Goal: Task Accomplishment & Management: Manage account settings

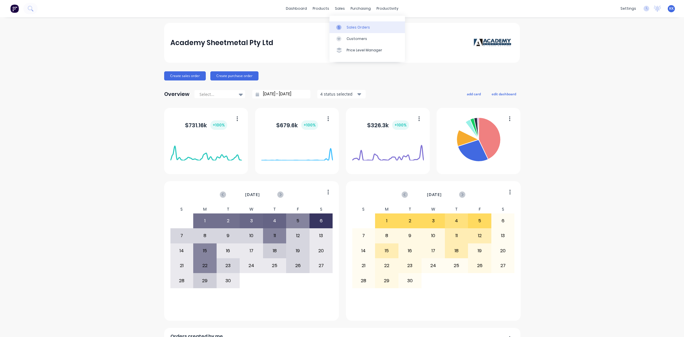
click at [342, 25] on div at bounding box center [340, 27] width 9 height 5
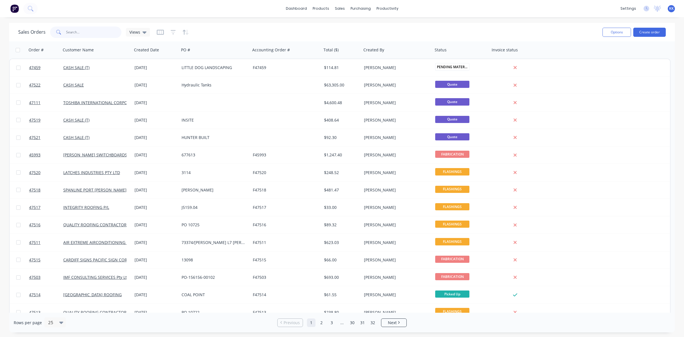
click at [103, 32] on input "text" at bounding box center [94, 32] width 56 height 11
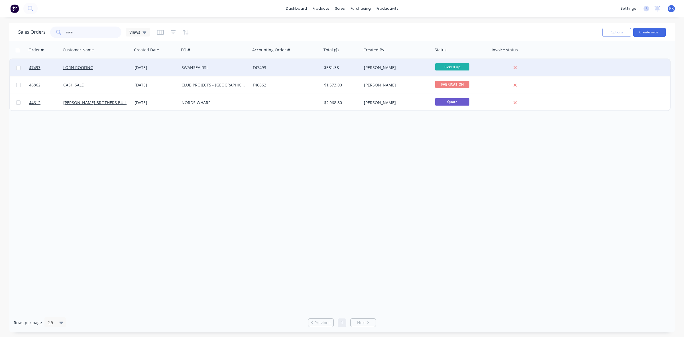
type input "swa"
click at [176, 66] on div "[DATE]" at bounding box center [156, 68] width 42 height 6
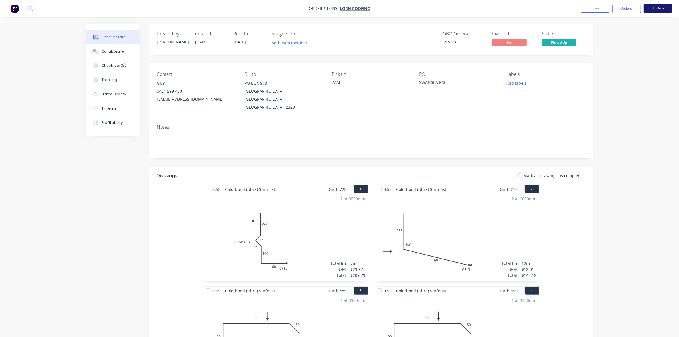
click at [656, 6] on button "Edit Order" at bounding box center [657, 8] width 28 height 9
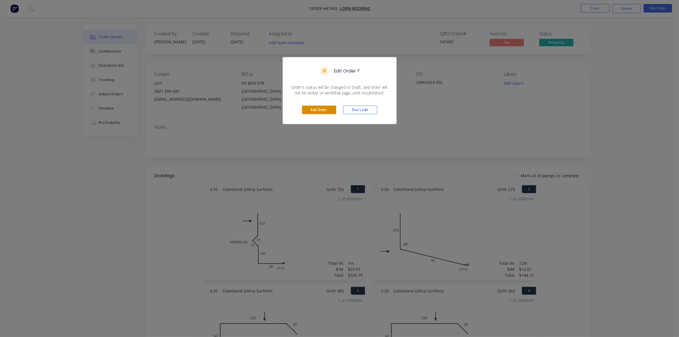
click at [306, 108] on button "Edit Order" at bounding box center [319, 109] width 34 height 9
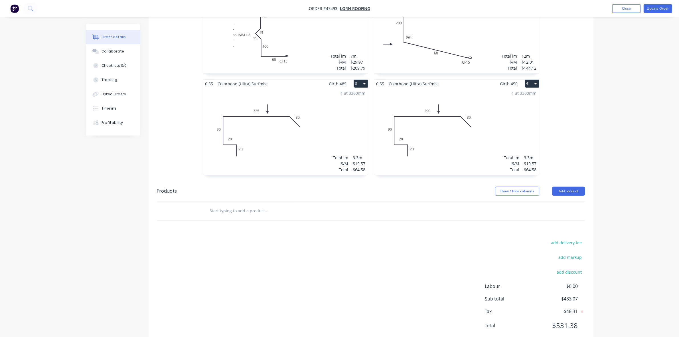
scroll to position [220, 0]
click at [566, 185] on button "Add product" at bounding box center [568, 189] width 33 height 9
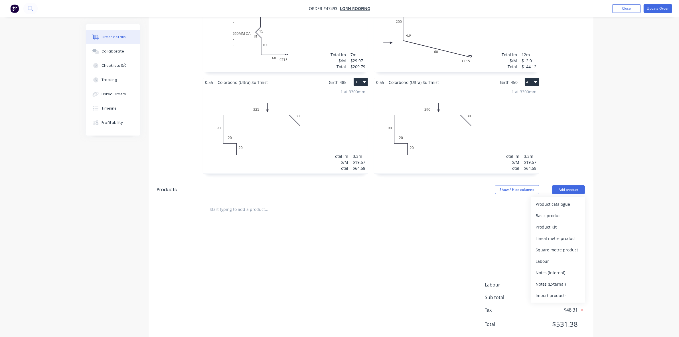
click at [562, 200] on div "Product catalogue" at bounding box center [557, 204] width 44 height 8
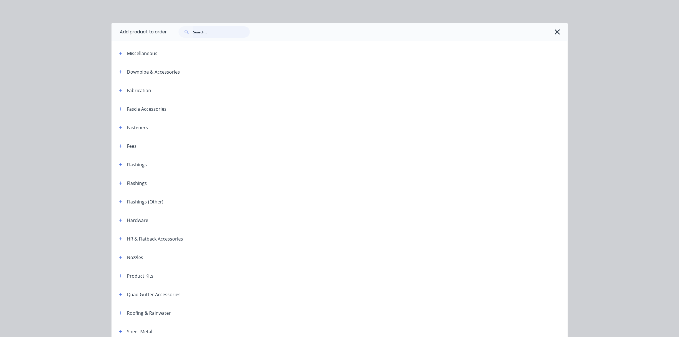
click at [201, 33] on input "text" at bounding box center [221, 31] width 56 height 11
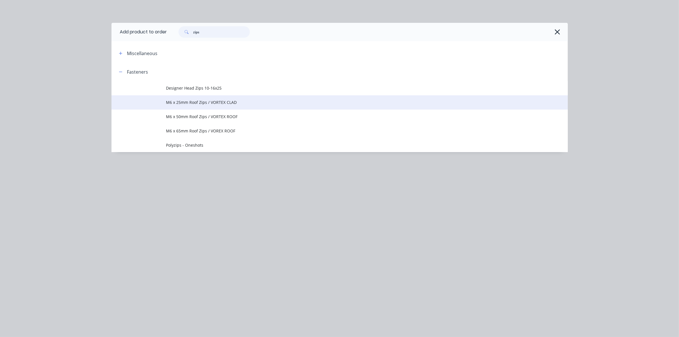
type input "zips"
click at [192, 103] on span "M6 x 25mm Roof Zips / VORTEX CLAD" at bounding box center [326, 102] width 321 height 6
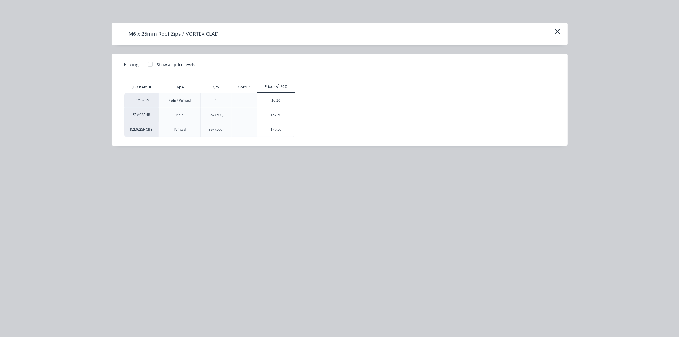
click at [282, 98] on div "$0.20" at bounding box center [276, 100] width 38 height 14
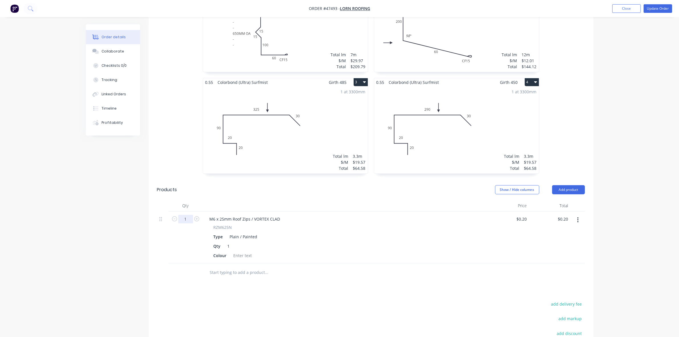
click at [187, 215] on input "1" at bounding box center [185, 219] width 15 height 9
type input "200"
type input "$40.00"
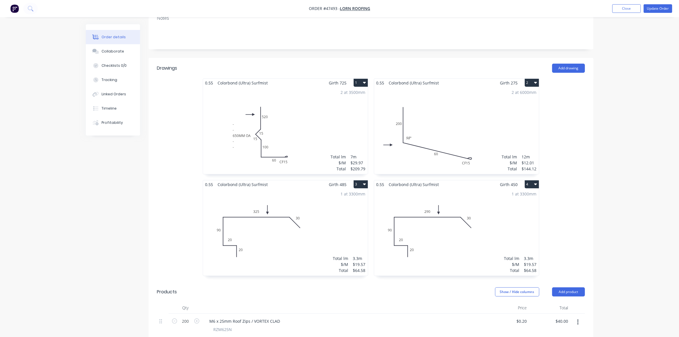
scroll to position [113, 0]
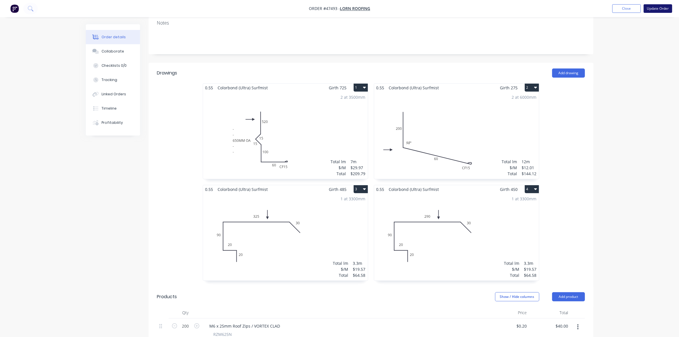
click at [651, 11] on button "Update Order" at bounding box center [657, 8] width 28 height 9
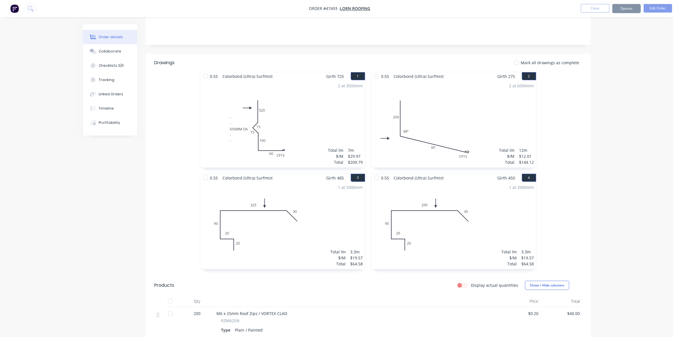
scroll to position [0, 0]
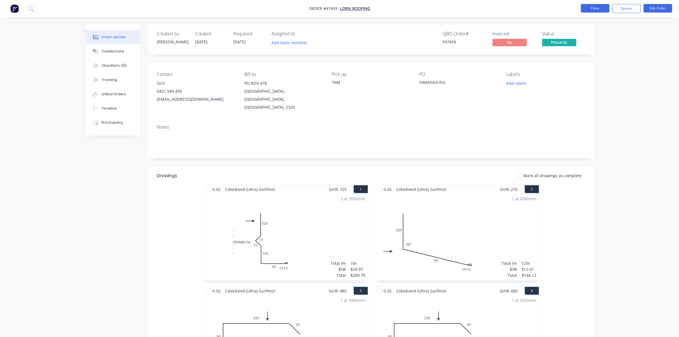
click at [600, 10] on button "Close" at bounding box center [595, 8] width 28 height 9
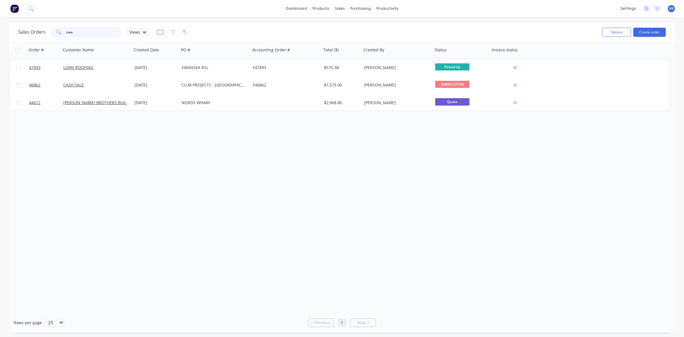
drag, startPoint x: 100, startPoint y: 28, endPoint x: 55, endPoint y: 36, distance: 45.8
click at [55, 36] on div "swa" at bounding box center [85, 32] width 71 height 11
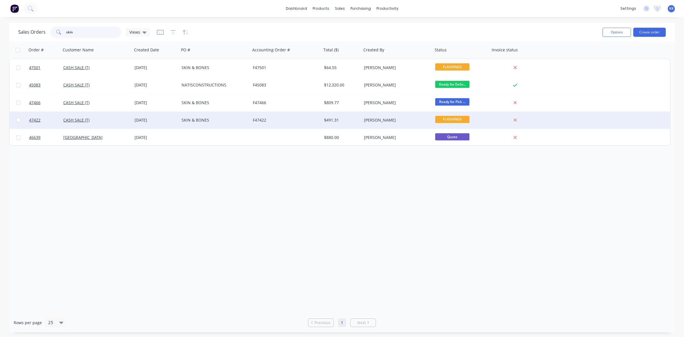
type input "skin"
click at [168, 121] on div "[DATE]" at bounding box center [156, 120] width 42 height 6
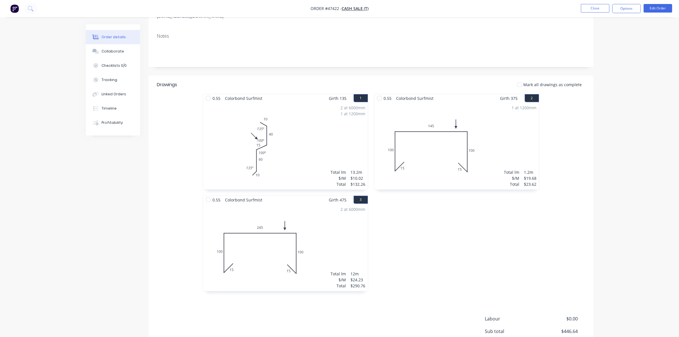
scroll to position [26, 0]
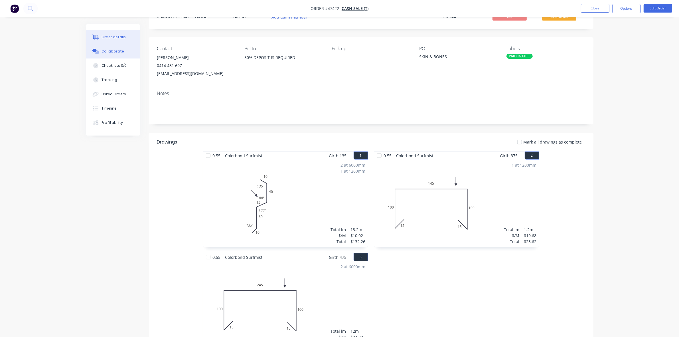
click at [114, 52] on div "Collaborate" at bounding box center [112, 51] width 23 height 5
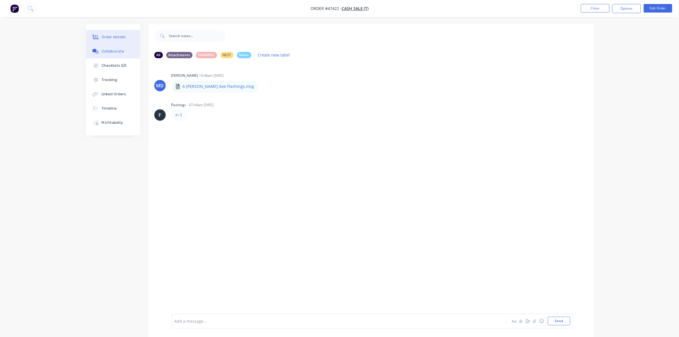
click at [111, 39] on div "Order details" at bounding box center [113, 36] width 24 height 5
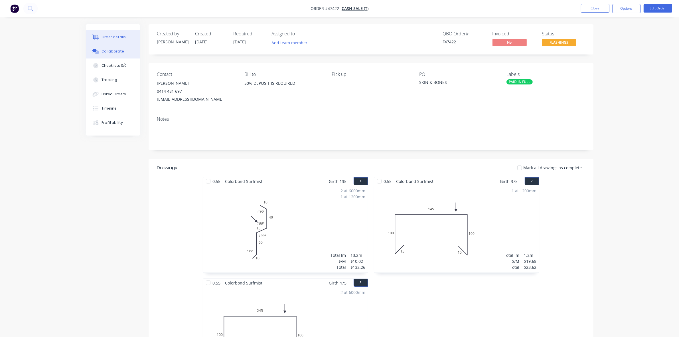
click at [112, 52] on div "Collaborate" at bounding box center [112, 51] width 23 height 5
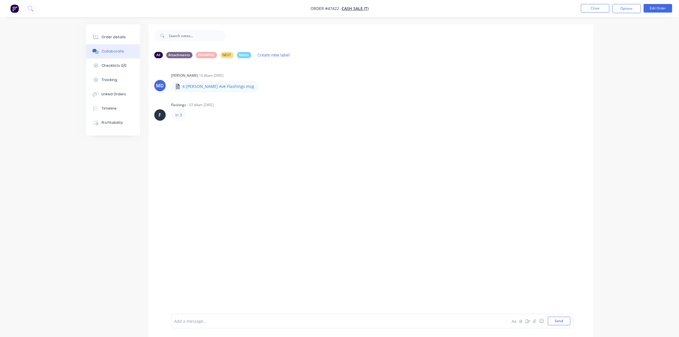
click at [245, 317] on div "Add a message..." at bounding box center [322, 320] width 297 height 9
click at [117, 35] on div "Order details" at bounding box center [113, 36] width 24 height 5
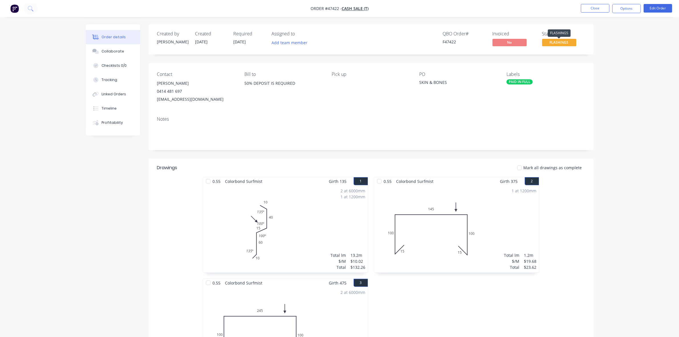
click at [567, 41] on span "FLASHINGS" at bounding box center [559, 42] width 34 height 7
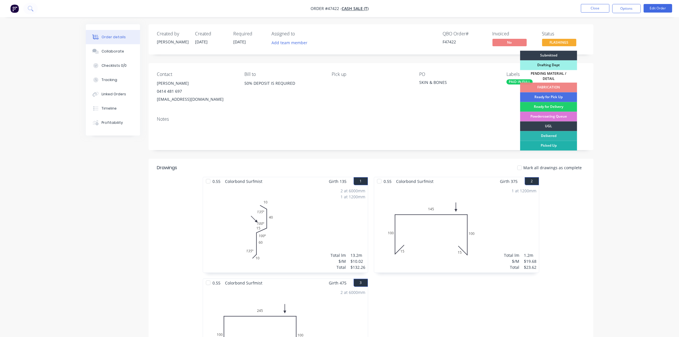
click at [554, 141] on div "Picked Up" at bounding box center [548, 146] width 57 height 10
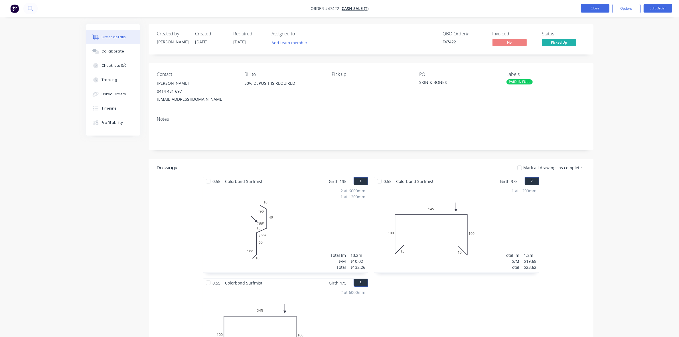
click at [594, 7] on button "Close" at bounding box center [595, 8] width 28 height 9
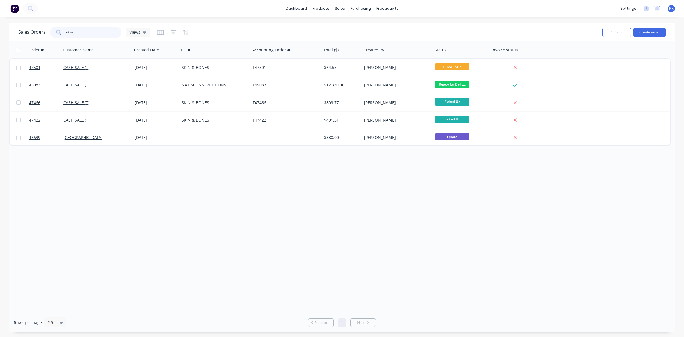
drag, startPoint x: 83, startPoint y: 31, endPoint x: 58, endPoint y: 28, distance: 25.9
click at [58, 28] on div "skin" at bounding box center [85, 32] width 71 height 11
type input "o"
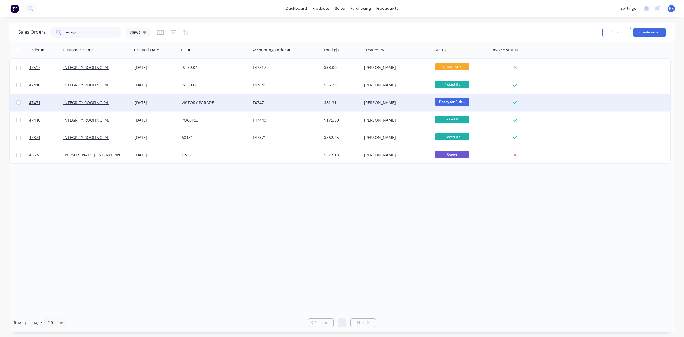
type input "integr"
click at [257, 99] on div "F47471" at bounding box center [286, 102] width 71 height 17
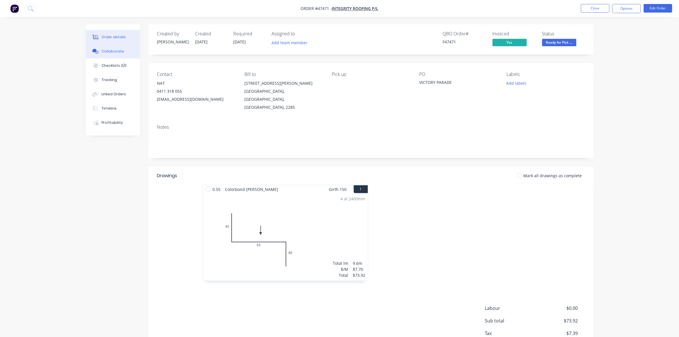
click at [128, 49] on button "Collaborate" at bounding box center [113, 51] width 54 height 14
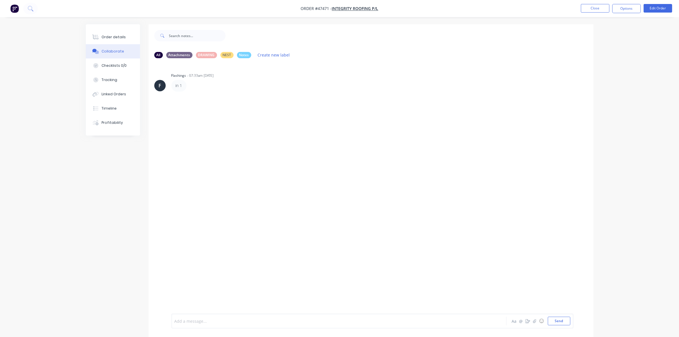
click at [261, 320] on div at bounding box center [323, 321] width 296 height 6
click at [119, 34] on button "Order details" at bounding box center [113, 37] width 54 height 14
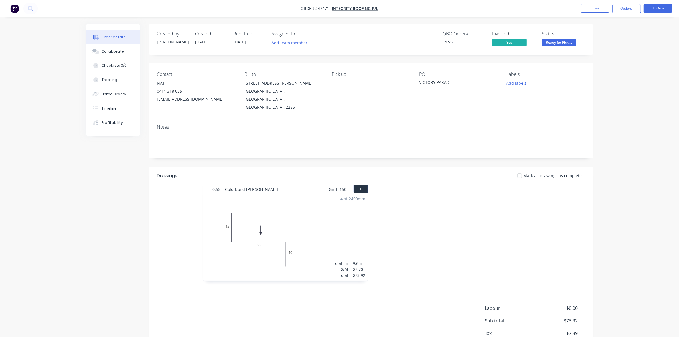
click at [551, 46] on span "Ready for Pick ..." at bounding box center [559, 42] width 34 height 7
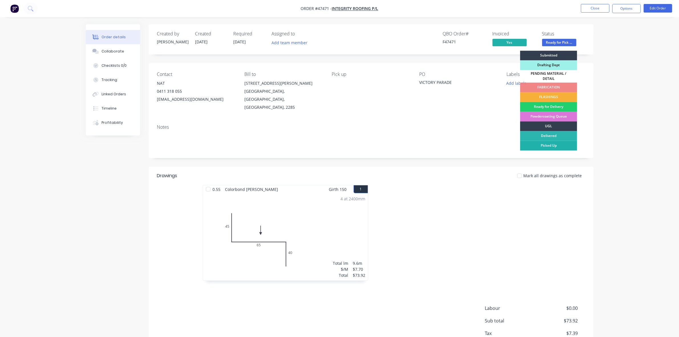
click at [549, 142] on div "Picked Up" at bounding box center [548, 146] width 57 height 10
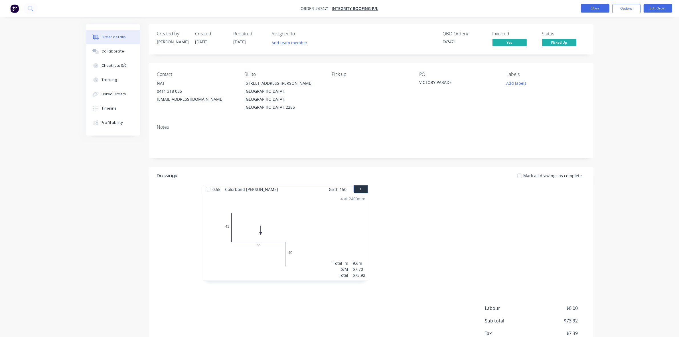
click at [595, 8] on button "Close" at bounding box center [595, 8] width 28 height 9
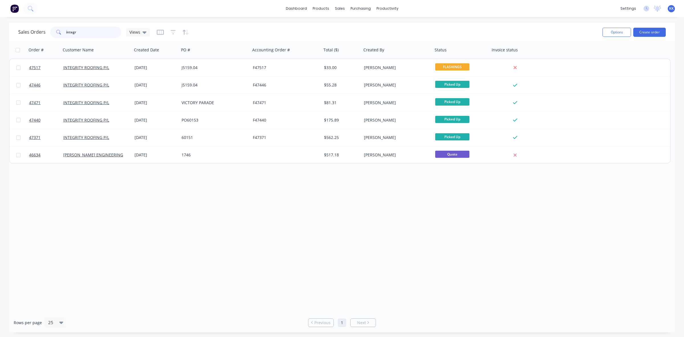
drag, startPoint x: 90, startPoint y: 29, endPoint x: 54, endPoint y: 30, distance: 35.9
click at [54, 30] on div "integr" at bounding box center [85, 32] width 71 height 11
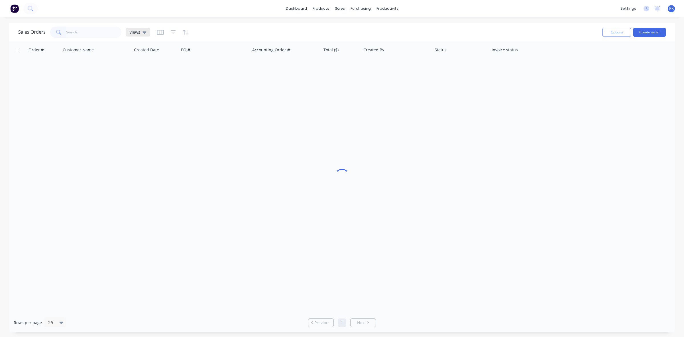
click at [137, 34] on span "Views" at bounding box center [134, 32] width 11 height 6
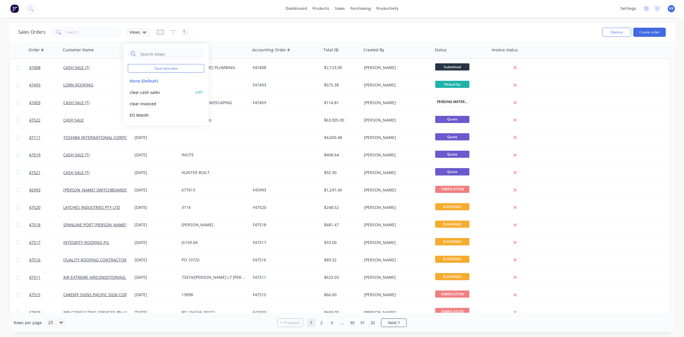
click at [140, 91] on button "clear cash sales" at bounding box center [160, 92] width 65 height 7
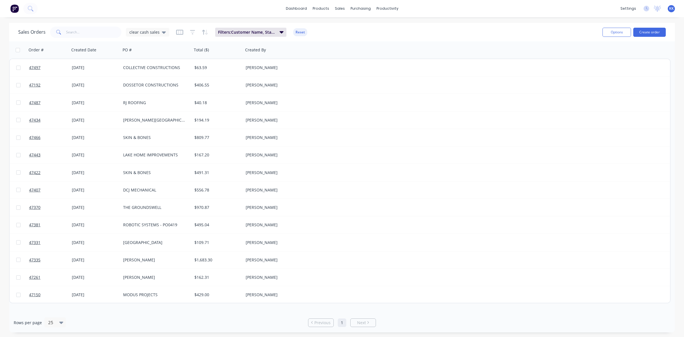
click at [17, 48] on input "checkbox" at bounding box center [18, 50] width 4 height 4
checkbox input "true"
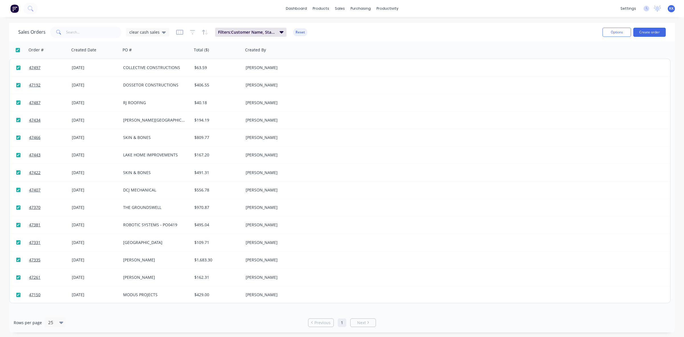
checkbox input "true"
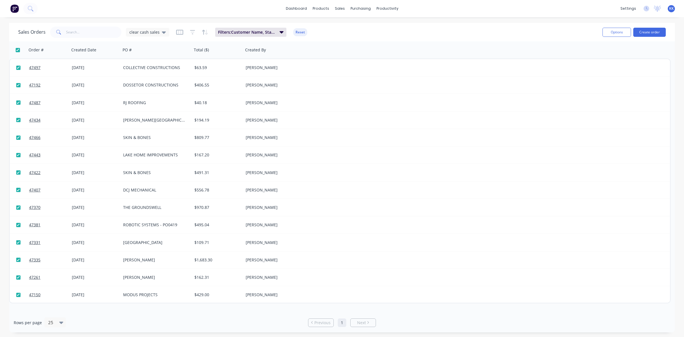
checkbox input "true"
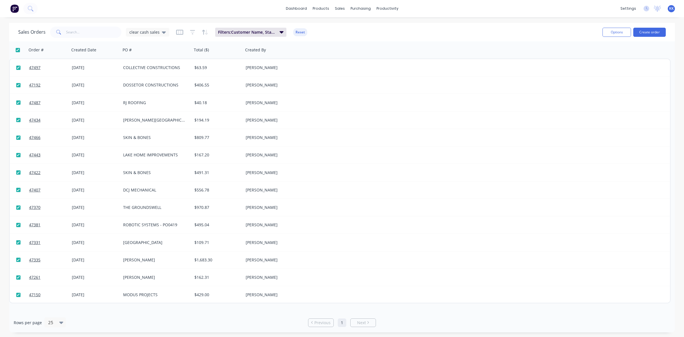
checkbox input "true"
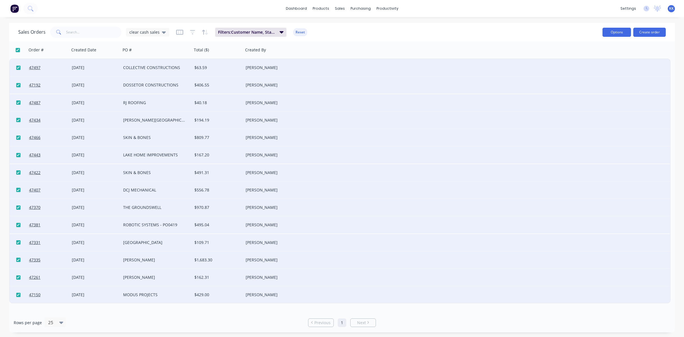
click at [614, 34] on button "Options" at bounding box center [616, 32] width 28 height 9
click at [598, 60] on div "Archive" at bounding box center [599, 58] width 52 height 8
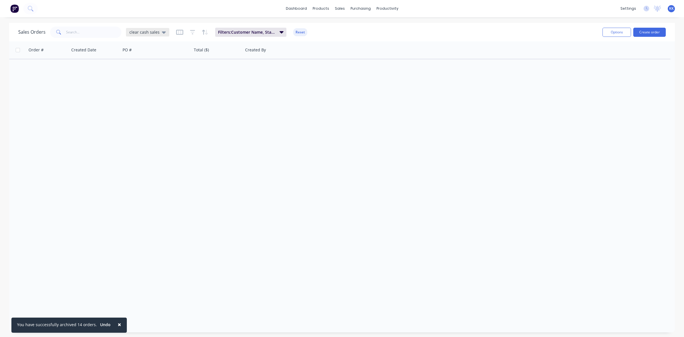
click at [142, 33] on span "clear cash sales" at bounding box center [144, 32] width 30 height 6
click at [149, 103] on button "clear invoiced" at bounding box center [160, 103] width 65 height 7
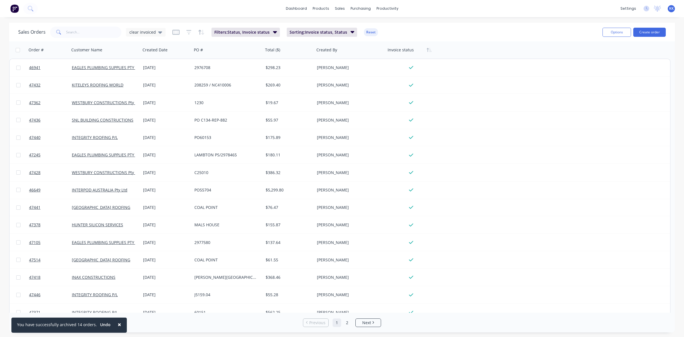
click at [18, 48] on input "checkbox" at bounding box center [18, 50] width 4 height 4
checkbox input "true"
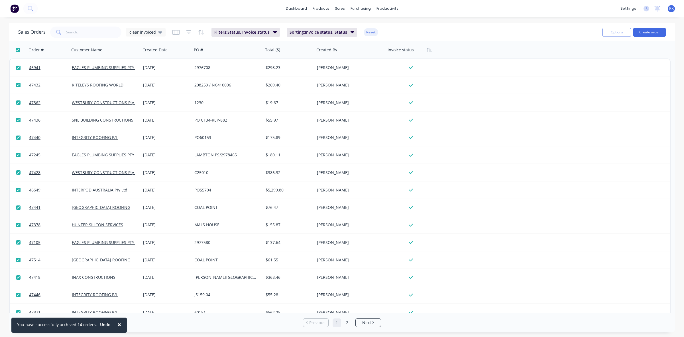
checkbox input "true"
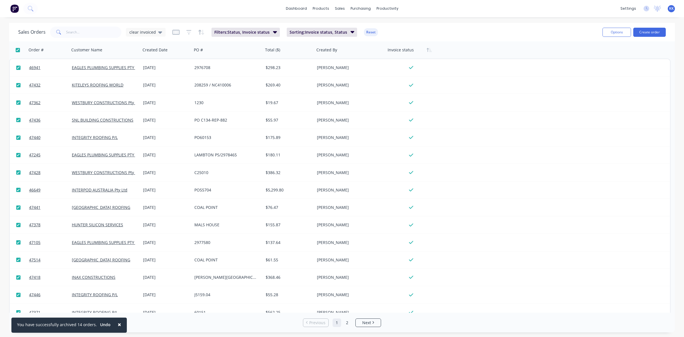
checkbox input "true"
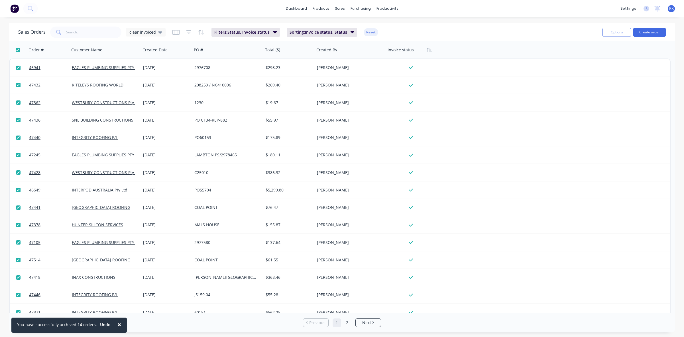
checkbox input "true"
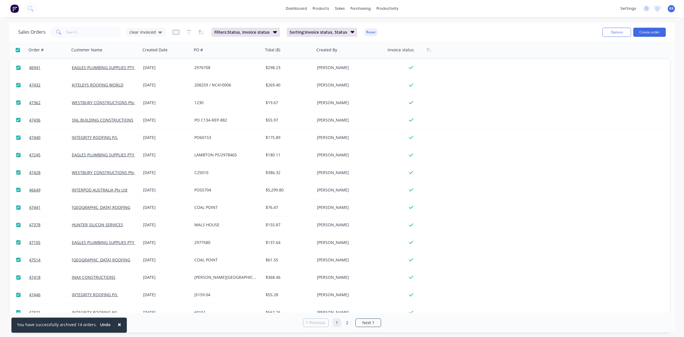
checkbox input "true"
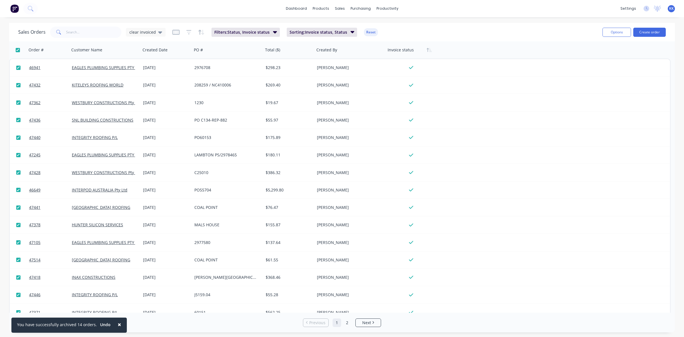
checkbox input "true"
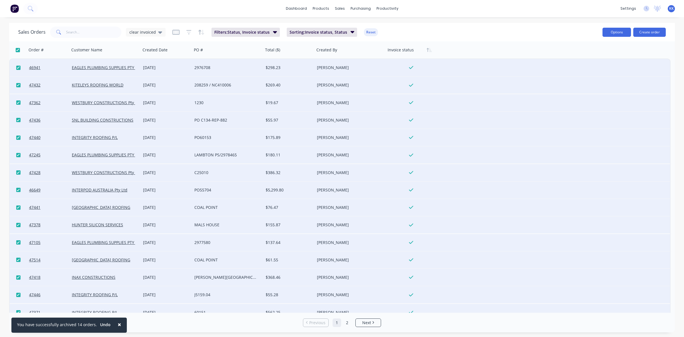
click at [618, 33] on button "Options" at bounding box center [616, 32] width 28 height 9
click at [591, 59] on div "Archive" at bounding box center [599, 58] width 52 height 8
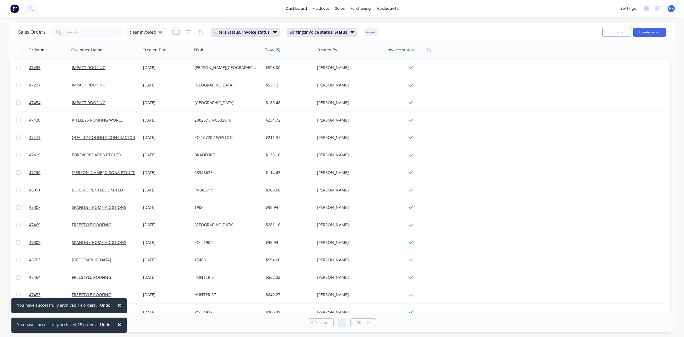
click at [18, 50] on input "checkbox" at bounding box center [18, 50] width 4 height 4
checkbox input "true"
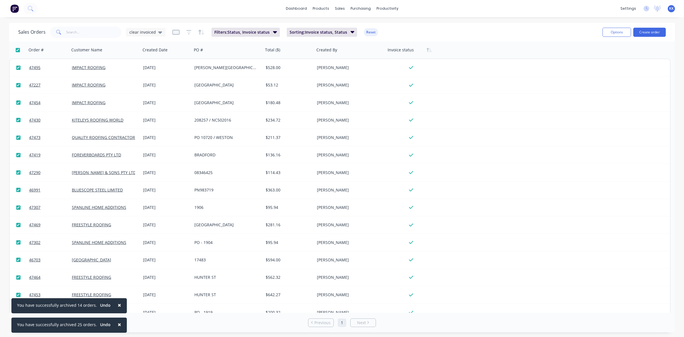
checkbox input "true"
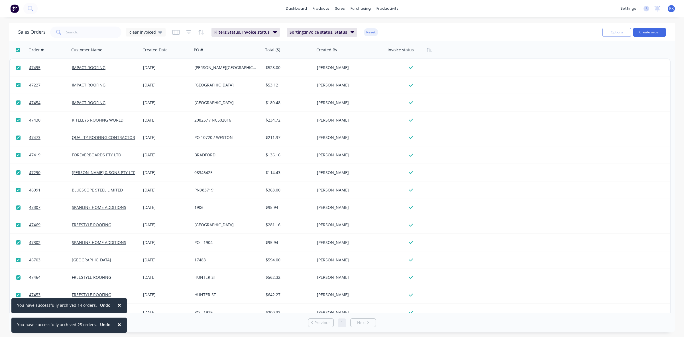
checkbox input "true"
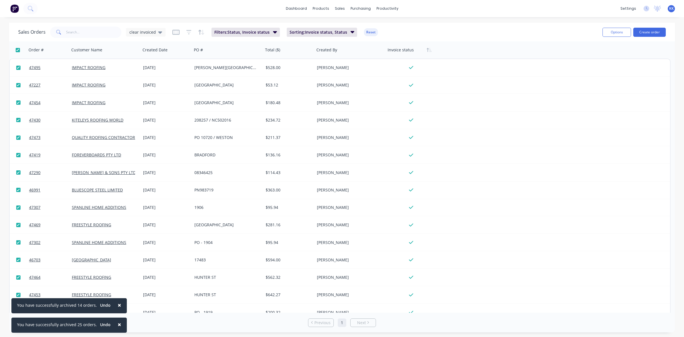
checkbox input "true"
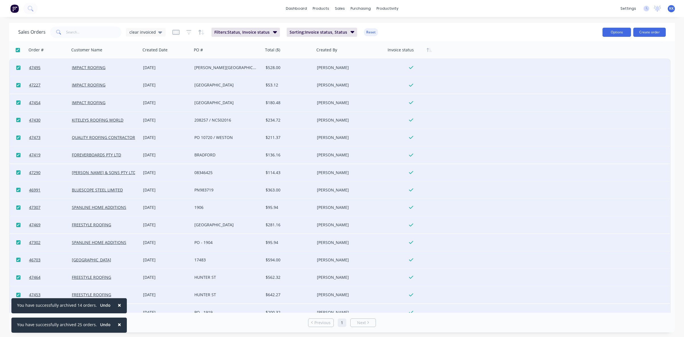
click at [623, 33] on button "Options" at bounding box center [616, 32] width 28 height 9
click at [601, 62] on div "Archive" at bounding box center [599, 58] width 52 height 8
checkbox input "false"
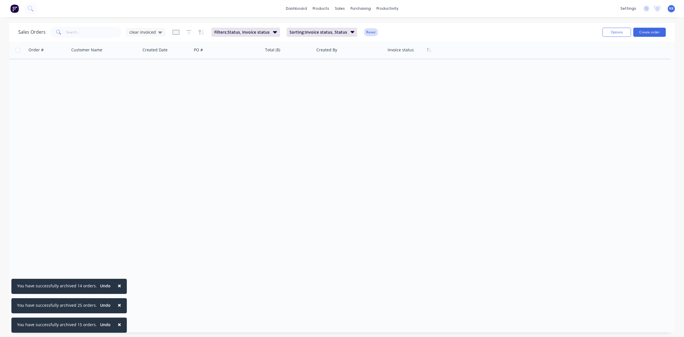
click at [370, 33] on button "Reset" at bounding box center [371, 32] width 14 height 8
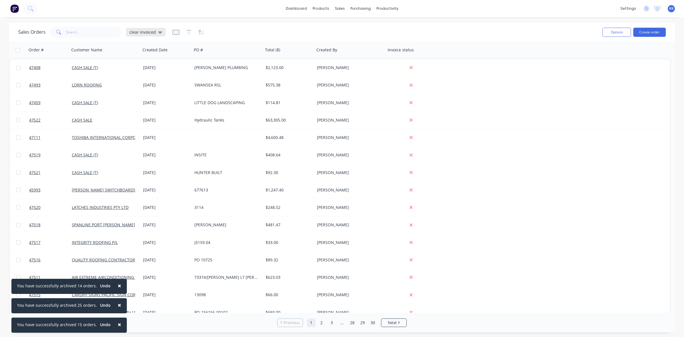
click at [150, 29] on span "clear invoiced" at bounding box center [142, 32] width 27 height 6
click at [141, 79] on button "None (Default)" at bounding box center [160, 80] width 65 height 7
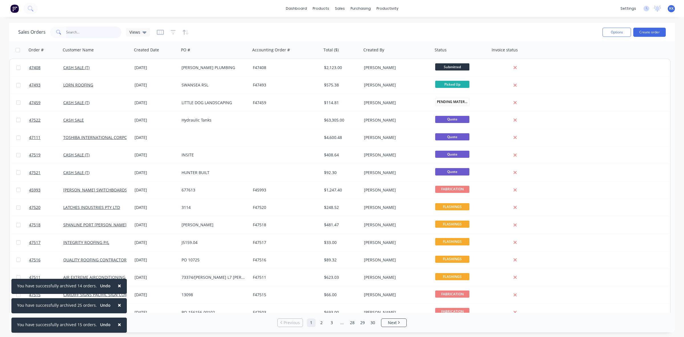
click at [90, 33] on input "text" at bounding box center [94, 32] width 56 height 11
type input "SKIN"
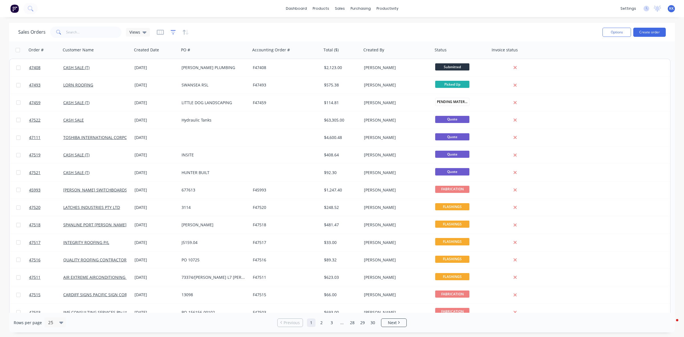
click at [171, 30] on icon "button" at bounding box center [173, 32] width 5 height 4
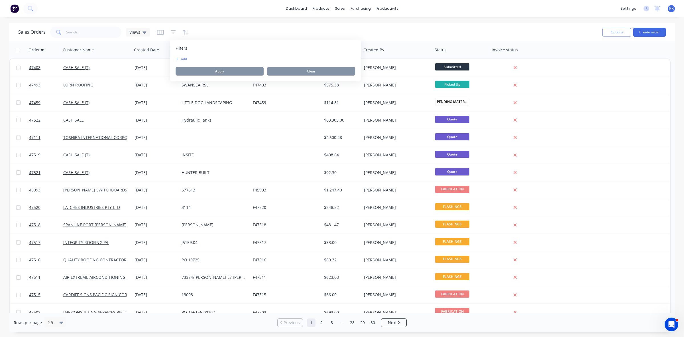
click at [180, 58] on button "add" at bounding box center [183, 59] width 14 height 5
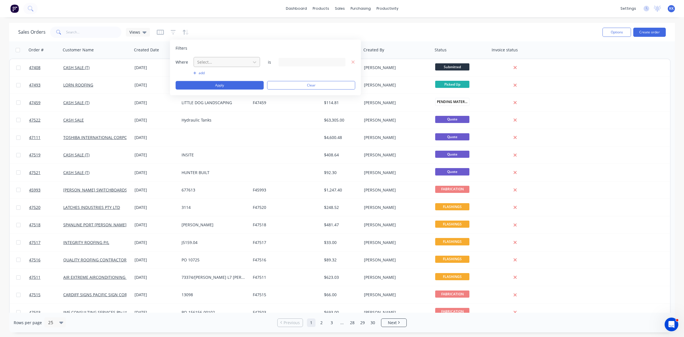
click at [200, 59] on div at bounding box center [222, 61] width 51 height 7
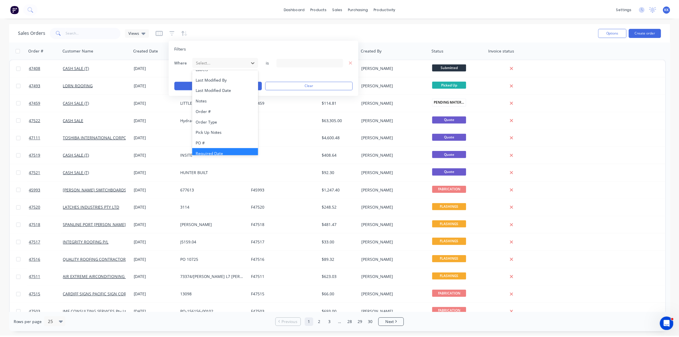
scroll to position [138, 0]
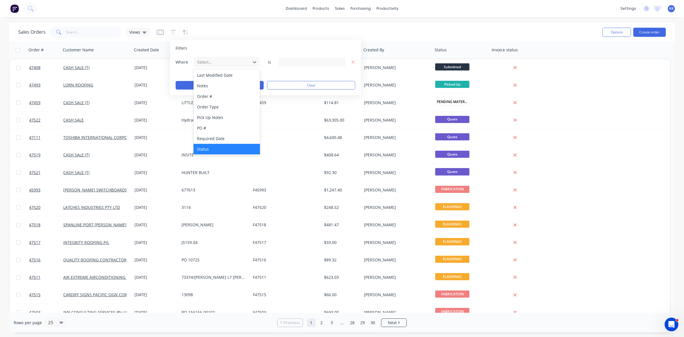
click at [210, 150] on div "Status" at bounding box center [227, 149] width 66 height 11
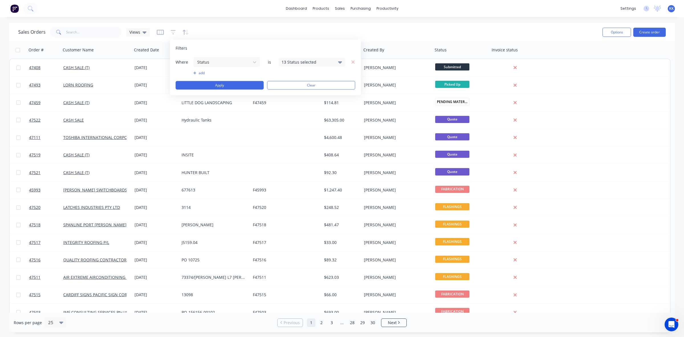
click at [285, 60] on div "13 Status selected" at bounding box center [308, 62] width 52 height 6
click at [293, 92] on div at bounding box center [287, 93] width 11 height 11
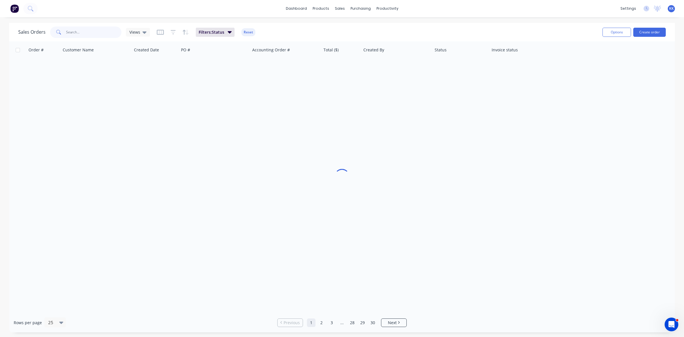
click at [97, 30] on input "text" at bounding box center [94, 32] width 56 height 11
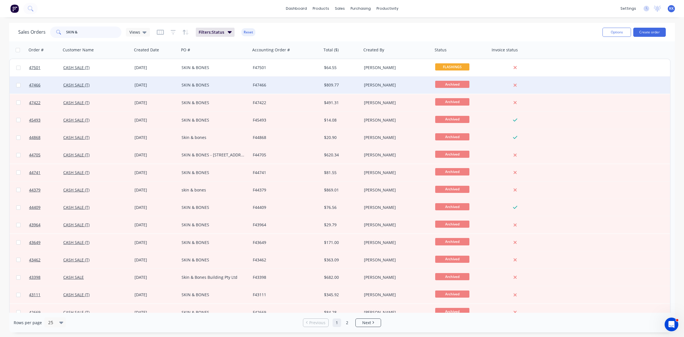
type input "SKIN &"
click at [244, 91] on div "SKIN & BONES" at bounding box center [214, 84] width 71 height 17
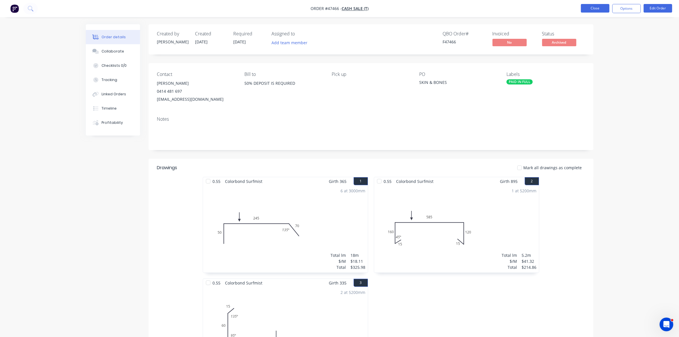
click at [593, 11] on button "Close" at bounding box center [595, 8] width 28 height 9
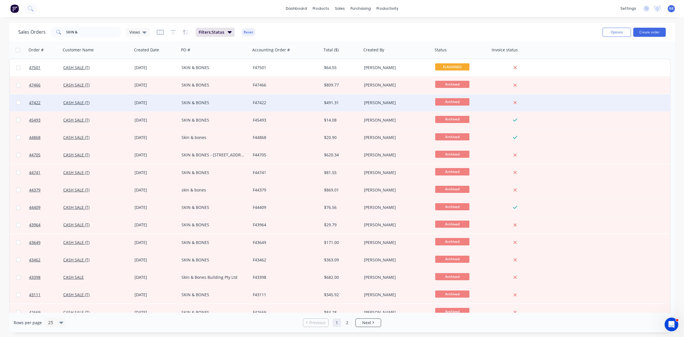
click at [306, 104] on div "F47422" at bounding box center [284, 103] width 63 height 6
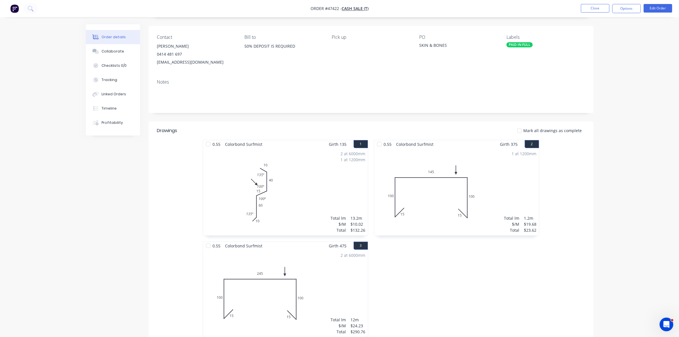
scroll to position [36, 0]
click at [591, 7] on button "Close" at bounding box center [595, 8] width 28 height 9
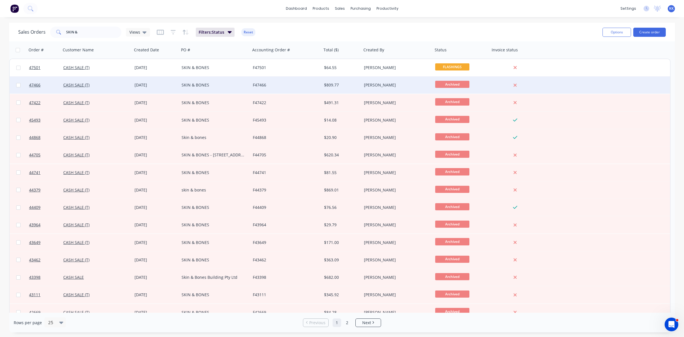
click at [333, 84] on div "$809.77" at bounding box center [341, 85] width 34 height 6
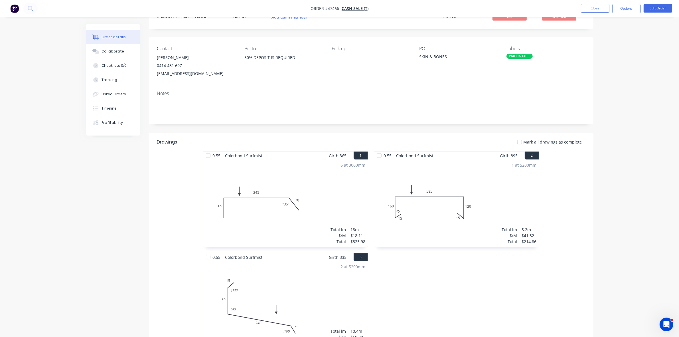
scroll to position [97, 0]
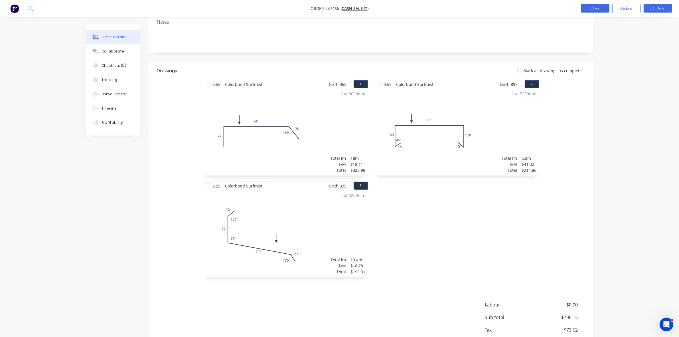
click at [586, 10] on button "Close" at bounding box center [595, 8] width 28 height 9
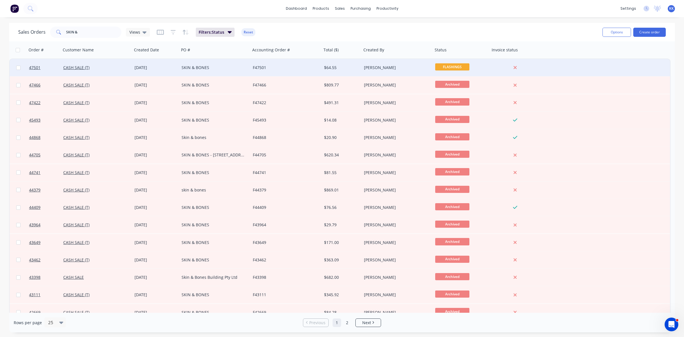
click at [209, 68] on div "SKIN & BONES" at bounding box center [213, 68] width 63 height 6
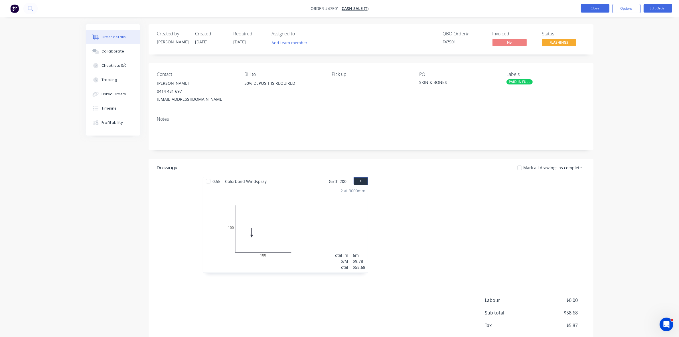
click at [586, 9] on button "Close" at bounding box center [595, 8] width 28 height 9
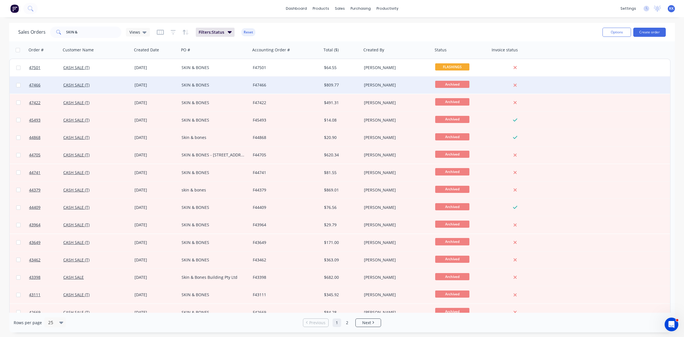
click at [160, 89] on div "[DATE]" at bounding box center [155, 84] width 47 height 17
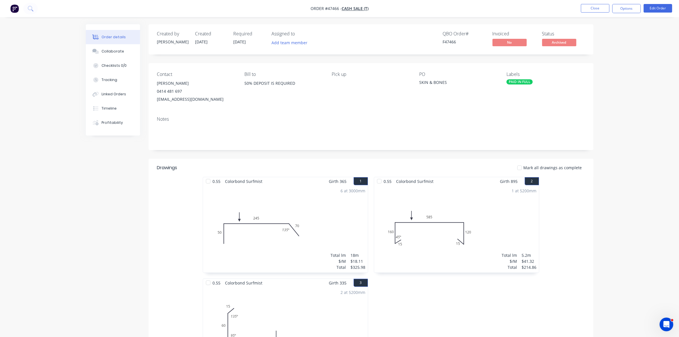
scroll to position [133, 0]
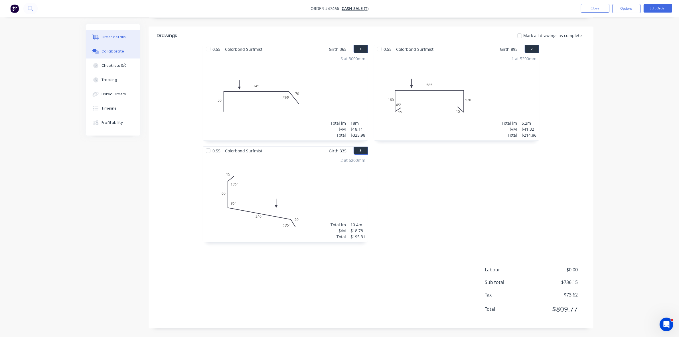
click at [123, 53] on button "Collaborate" at bounding box center [113, 51] width 54 height 14
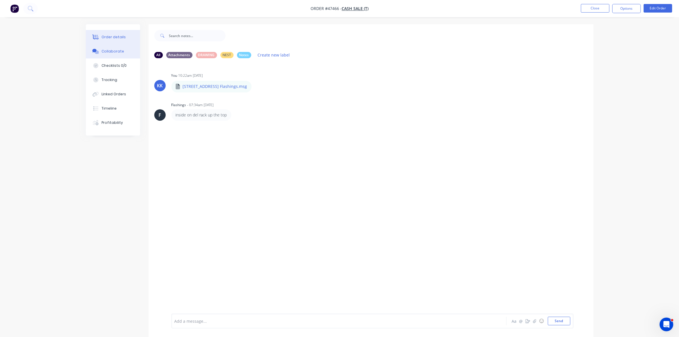
click at [117, 33] on button "Order details" at bounding box center [113, 37] width 54 height 14
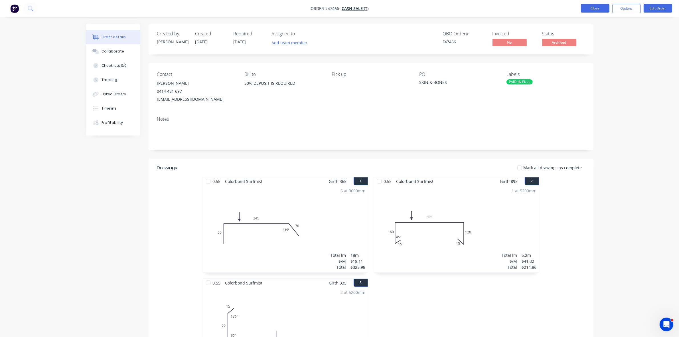
click at [589, 12] on button "Close" at bounding box center [595, 8] width 28 height 9
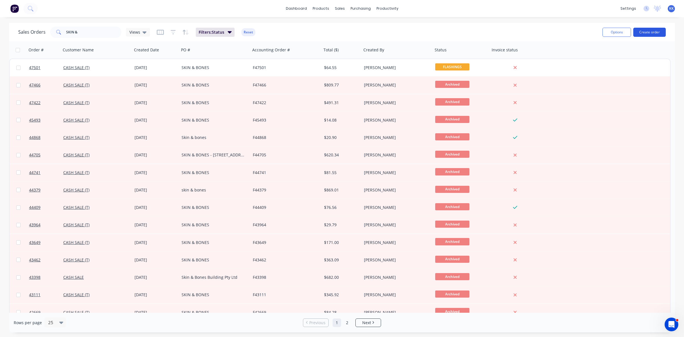
click at [653, 32] on button "Create order" at bounding box center [649, 32] width 32 height 9
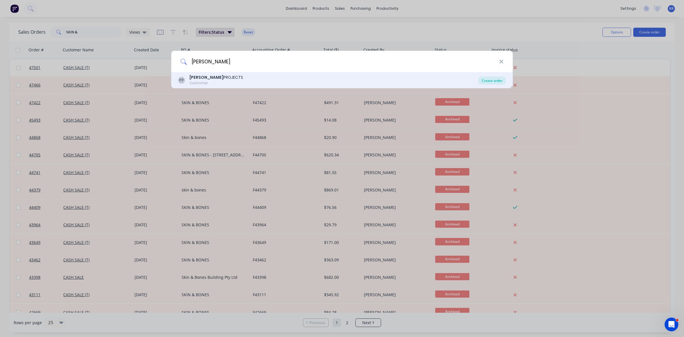
type input "[PERSON_NAME]"
click at [492, 80] on div "Create order" at bounding box center [492, 80] width 28 height 8
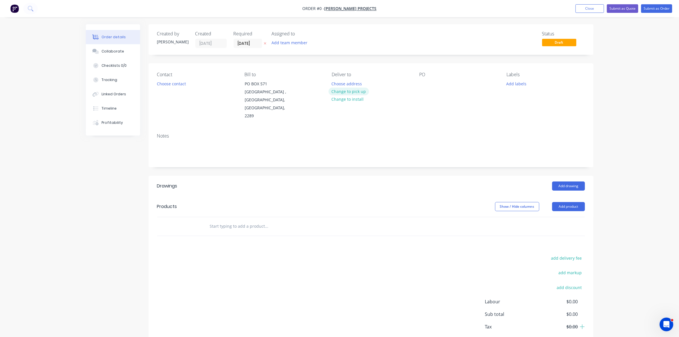
click at [344, 90] on button "Change to pick up" at bounding box center [348, 91] width 40 height 8
click at [172, 80] on button "Choose contact" at bounding box center [171, 84] width 35 height 8
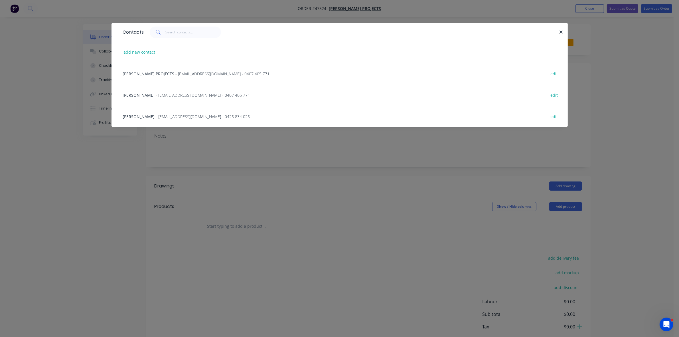
click at [172, 96] on span "- [EMAIL_ADDRESS][DOMAIN_NAME] - 0407 405 771" at bounding box center [203, 94] width 94 height 5
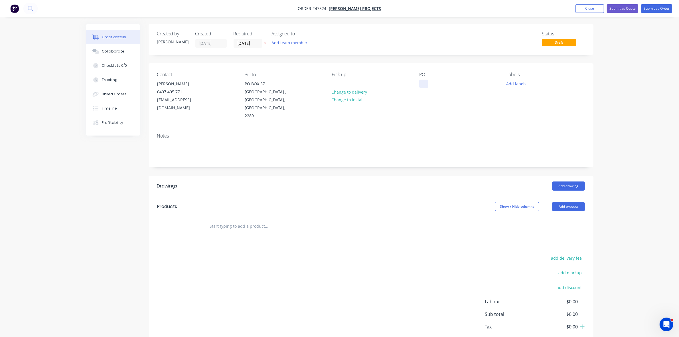
click at [425, 82] on div at bounding box center [423, 84] width 9 height 8
click at [563, 202] on button "Add product" at bounding box center [568, 206] width 33 height 9
click at [561, 214] on div "Product catalogue Basic product Product Kit Lineal metre product Square metre p…" at bounding box center [557, 266] width 54 height 105
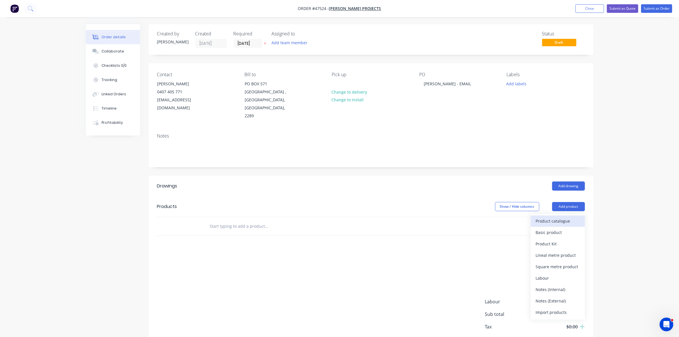
click at [559, 217] on div "Product catalogue" at bounding box center [557, 221] width 44 height 8
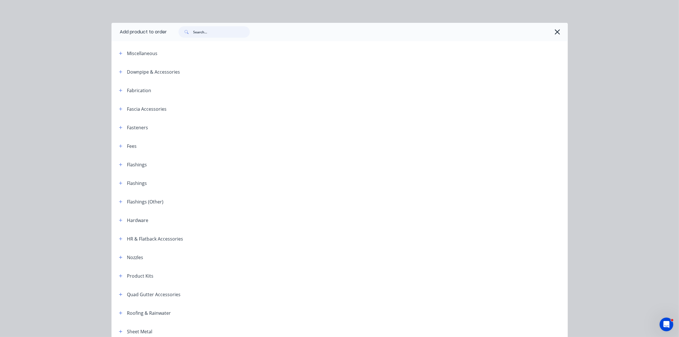
click at [211, 31] on input "text" at bounding box center [221, 31] width 56 height 11
click at [554, 30] on icon "button" at bounding box center [557, 32] width 6 height 8
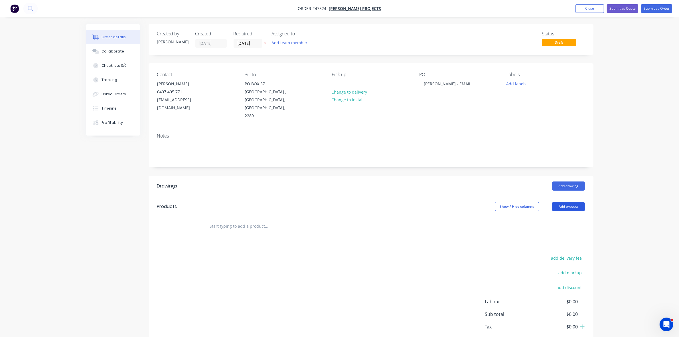
click at [566, 202] on button "Add product" at bounding box center [568, 206] width 33 height 9
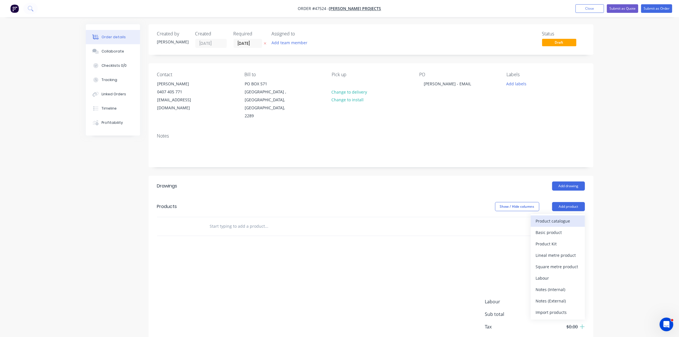
click at [561, 217] on div "Product catalogue" at bounding box center [557, 221] width 44 height 8
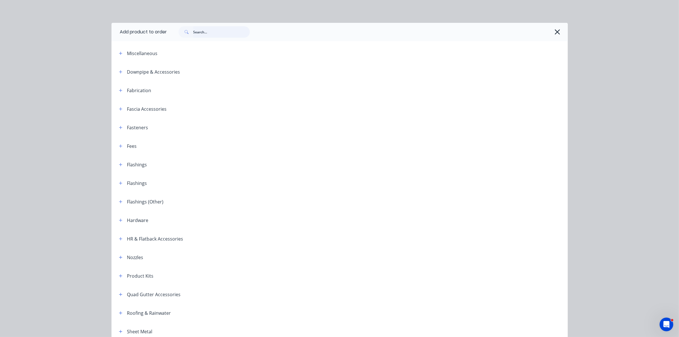
click at [211, 35] on input "text" at bounding box center [221, 31] width 56 height 11
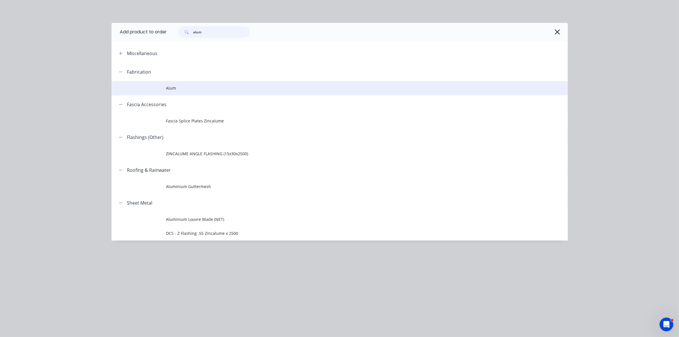
type input "alum"
click at [190, 85] on span "Alum" at bounding box center [326, 88] width 321 height 6
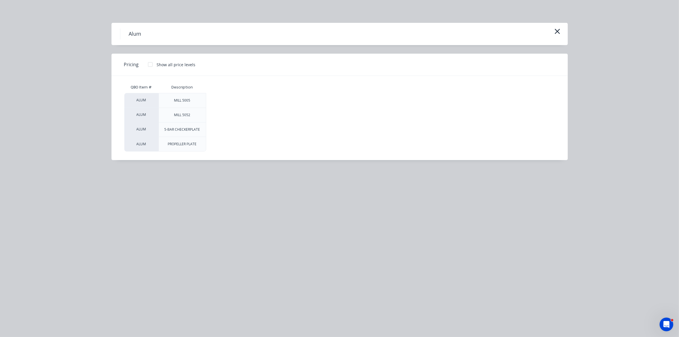
click at [152, 63] on div at bounding box center [149, 64] width 11 height 11
click at [227, 100] on div "$0.00" at bounding box center [225, 100] width 38 height 14
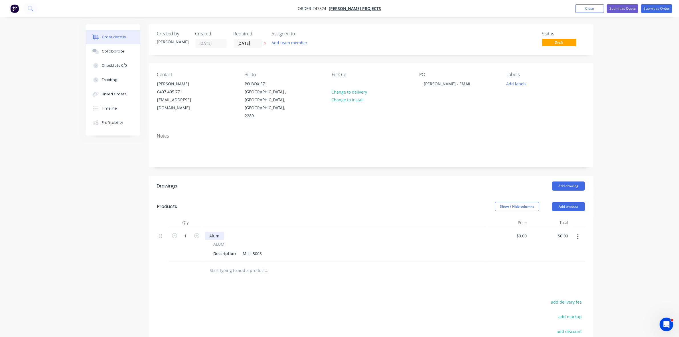
click at [220, 231] on div "Alum" at bounding box center [214, 235] width 19 height 8
click at [219, 249] on div "Description" at bounding box center [224, 253] width 27 height 8
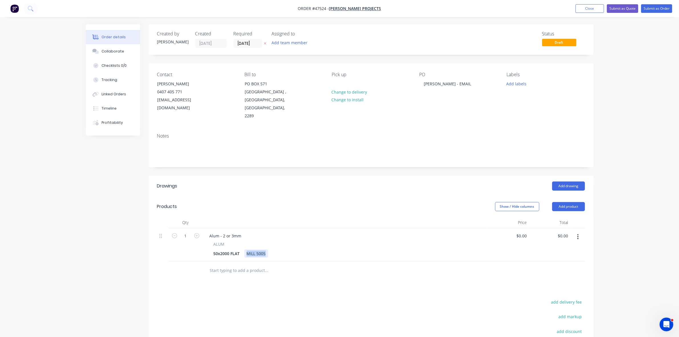
drag, startPoint x: 245, startPoint y: 239, endPoint x: 267, endPoint y: 241, distance: 21.8
click at [267, 249] on div "50x2000 FLAT MILL 5005" at bounding box center [344, 253] width 266 height 8
type input "$60.00"
click at [565, 217] on div "Total" at bounding box center [549, 222] width 41 height 11
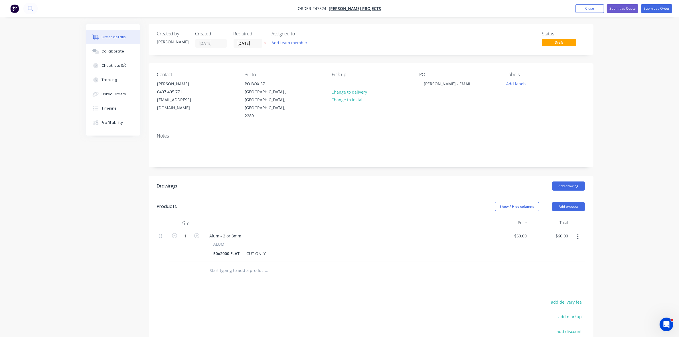
drag, startPoint x: 567, startPoint y: 194, endPoint x: 566, endPoint y: 197, distance: 3.1
click at [567, 202] on button "Add product" at bounding box center [568, 206] width 33 height 9
click at [564, 217] on div "Product catalogue" at bounding box center [557, 221] width 44 height 8
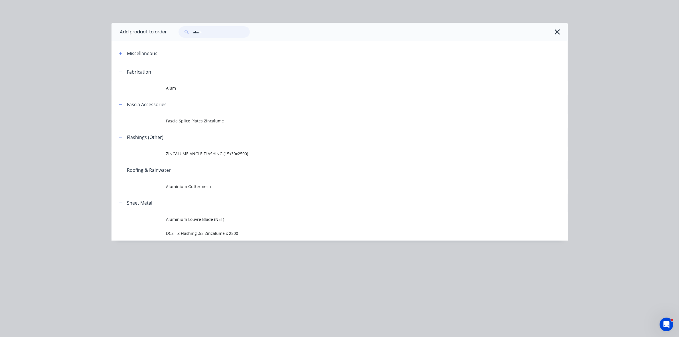
drag, startPoint x: 204, startPoint y: 30, endPoint x: 187, endPoint y: 29, distance: 17.1
click at [188, 29] on div "alum" at bounding box center [213, 31] width 71 height 11
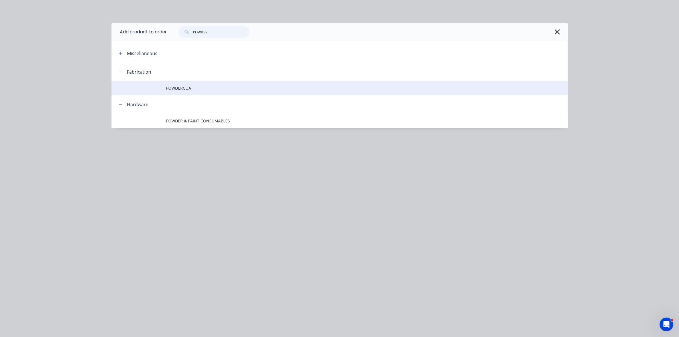
type input "POWDER"
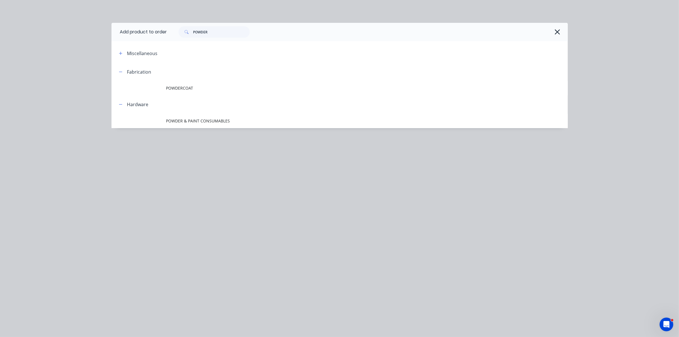
click at [197, 85] on span "POWDERCOAT" at bounding box center [326, 88] width 321 height 6
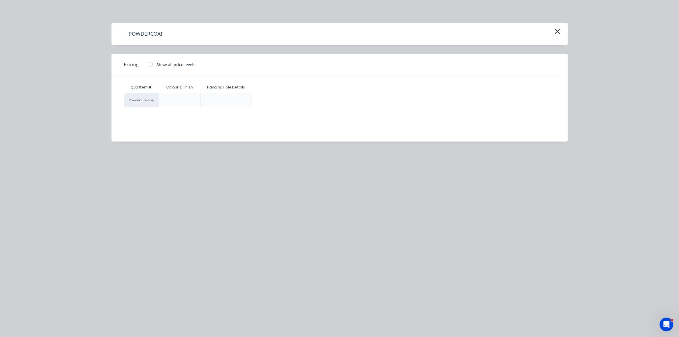
click at [148, 65] on div at bounding box center [149, 64] width 11 height 11
click at [272, 103] on div "$0.00" at bounding box center [271, 100] width 38 height 14
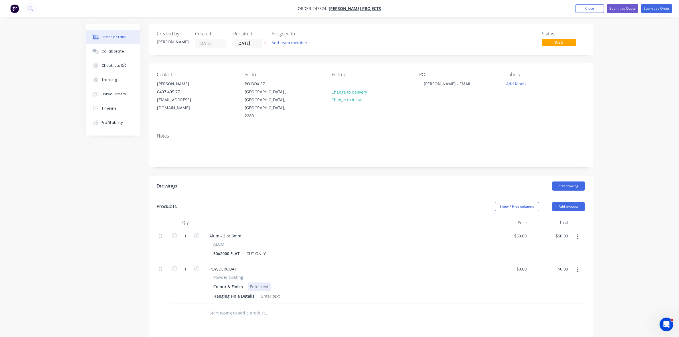
click at [254, 282] on div at bounding box center [259, 286] width 23 height 8
click at [267, 292] on div at bounding box center [270, 296] width 23 height 8
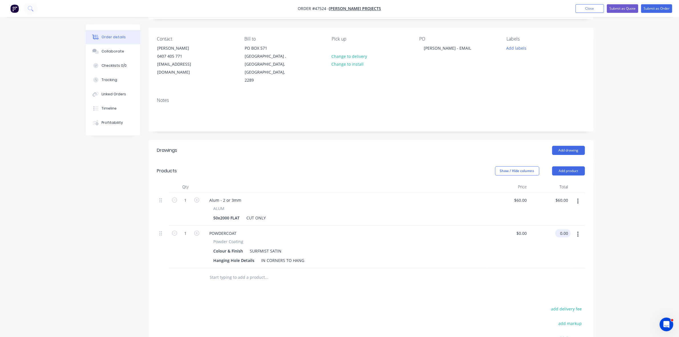
click at [563, 229] on input "0.00" at bounding box center [563, 233] width 13 height 8
type input "200"
type input "$200.00"
click at [122, 54] on button "Collaborate" at bounding box center [113, 51] width 54 height 14
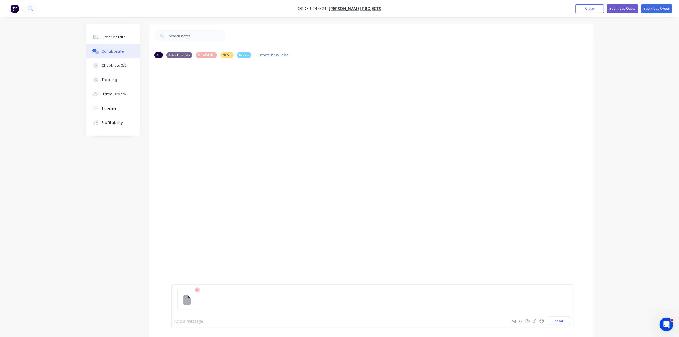
click at [203, 318] on div at bounding box center [323, 321] width 296 height 6
click at [122, 39] on div "Order details" at bounding box center [113, 36] width 24 height 5
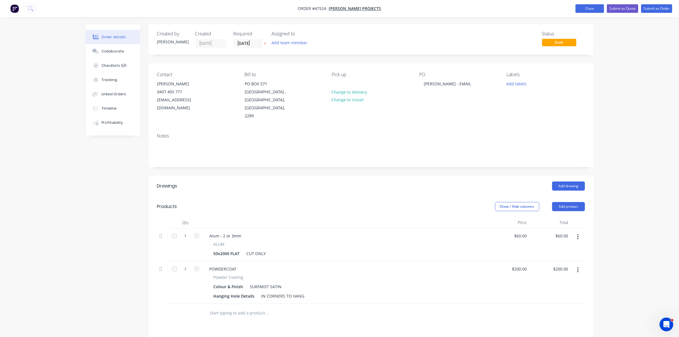
click at [596, 9] on button "Close" at bounding box center [589, 8] width 28 height 9
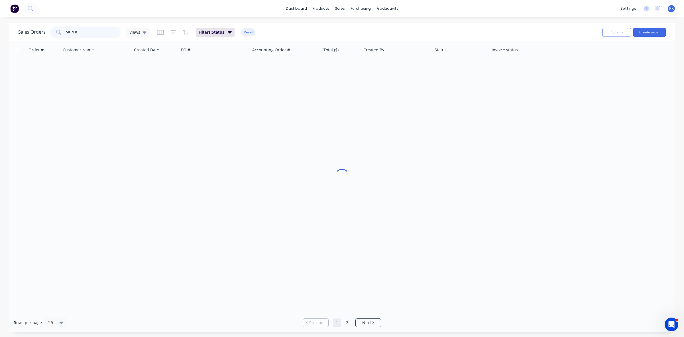
drag, startPoint x: 90, startPoint y: 32, endPoint x: 46, endPoint y: 30, distance: 44.2
click at [47, 30] on div "Sales Orders SKIN & Views" at bounding box center [84, 32] width 132 height 11
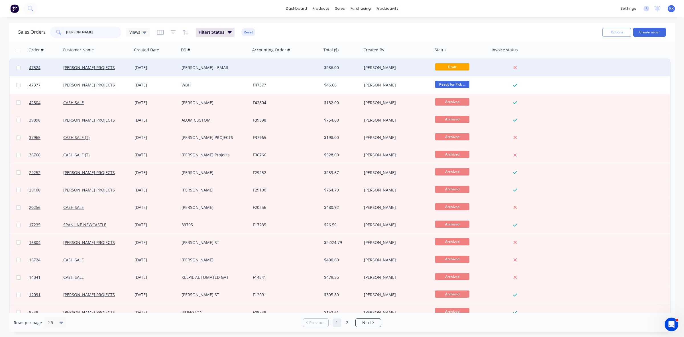
type input "[PERSON_NAME]"
click at [209, 66] on div "[PERSON_NAME] - EMAIL" at bounding box center [213, 68] width 63 height 6
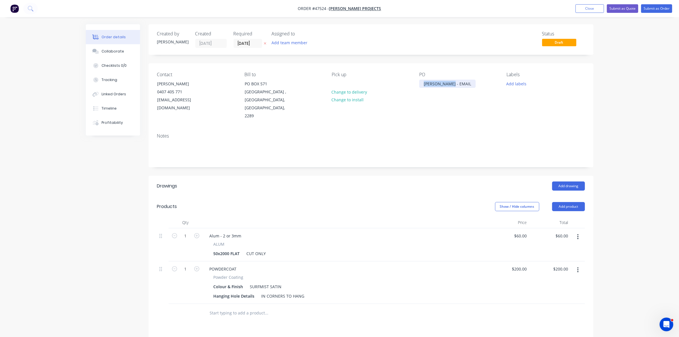
drag, startPoint x: 422, startPoint y: 82, endPoint x: 467, endPoint y: 86, distance: 44.6
click at [467, 86] on div "PO [PERSON_NAME] - EMAIL" at bounding box center [458, 96] width 78 height 48
click at [622, 9] on button "Submit as Quote" at bounding box center [621, 8] width 31 height 9
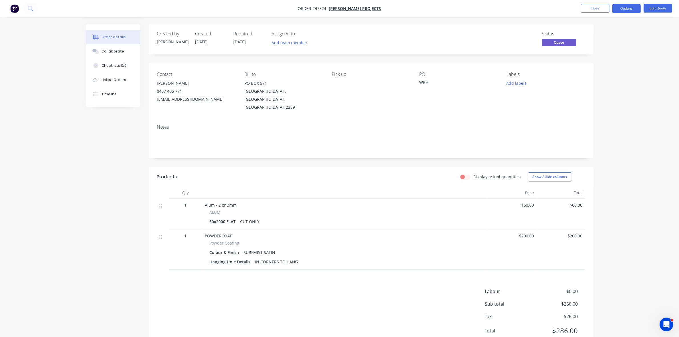
click at [622, 9] on button "Options" at bounding box center [626, 8] width 28 height 9
click at [600, 36] on div "Quote" at bounding box center [609, 34] width 52 height 8
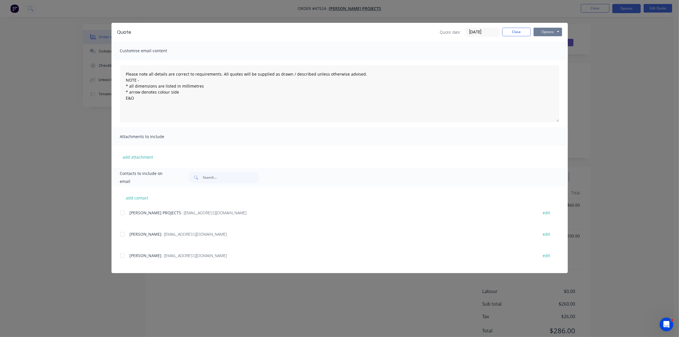
click at [556, 31] on button "Options" at bounding box center [547, 32] width 28 height 9
click at [551, 51] on button "Print" at bounding box center [551, 51] width 36 height 9
click at [519, 29] on button "Close" at bounding box center [516, 32] width 28 height 9
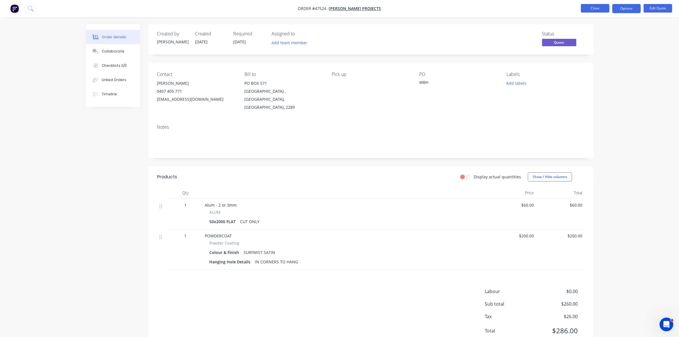
click at [589, 8] on button "Close" at bounding box center [595, 8] width 28 height 9
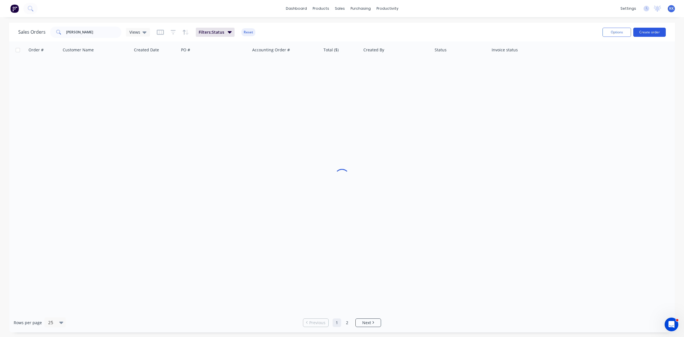
click at [642, 34] on button "Create order" at bounding box center [649, 32] width 32 height 9
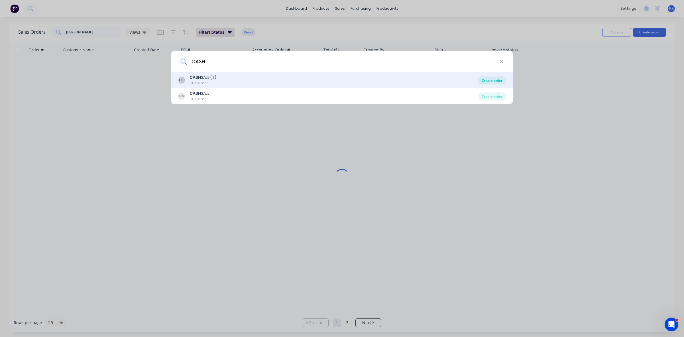
type input "CASH"
click at [494, 81] on div "Create order" at bounding box center [492, 80] width 28 height 8
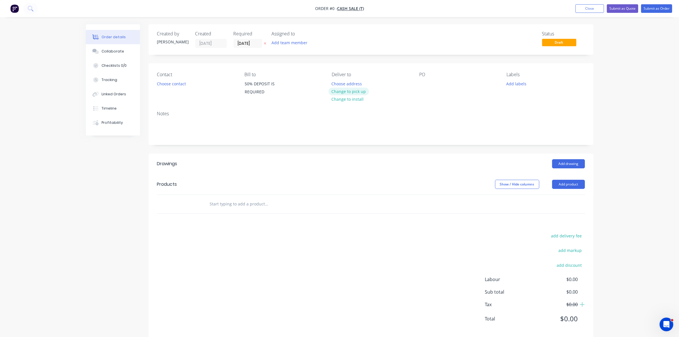
click at [349, 92] on button "Change to pick up" at bounding box center [348, 91] width 40 height 8
click at [174, 84] on button "Choose contact" at bounding box center [171, 84] width 35 height 8
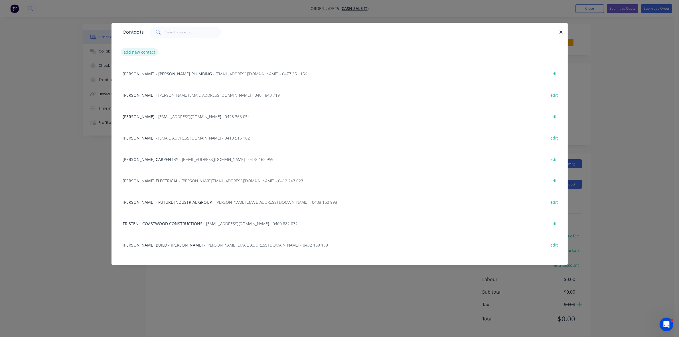
click at [142, 52] on button "add new contact" at bounding box center [140, 52] width 38 height 8
select select "AU"
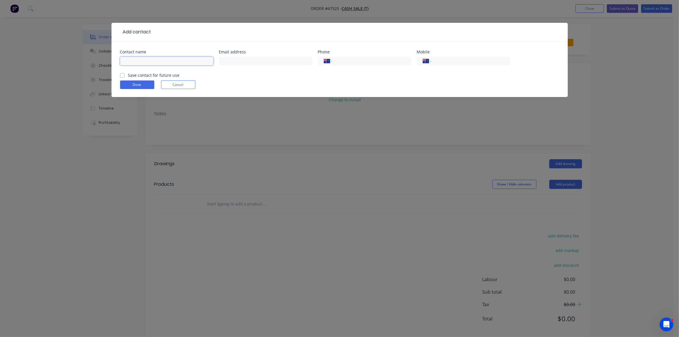
click at [142, 60] on input "text" at bounding box center [166, 61] width 93 height 9
type input "[PERSON_NAME]"
click at [237, 61] on input "text" at bounding box center [265, 61] width 93 height 9
paste input "mailto:[EMAIL_ADDRESS][DOMAIN_NAME]"
drag, startPoint x: 234, startPoint y: 60, endPoint x: 215, endPoint y: 60, distance: 18.2
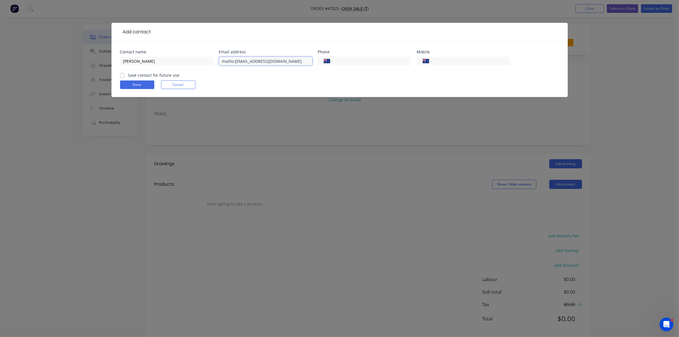
click at [215, 60] on div "Contact name [PERSON_NAME] Email address mailto:[EMAIL_ADDRESS][DOMAIN_NAME] Ph…" at bounding box center [339, 61] width 439 height 22
type input "[EMAIL_ADDRESS][DOMAIN_NAME]"
click at [448, 63] on input "tel" at bounding box center [469, 61] width 68 height 7
type input "0414 753 055"
click at [140, 80] on form "Contact name [PERSON_NAME] Email address [EMAIL_ADDRESS][DOMAIN_NAME] Phone Int…" at bounding box center [339, 73] width 439 height 47
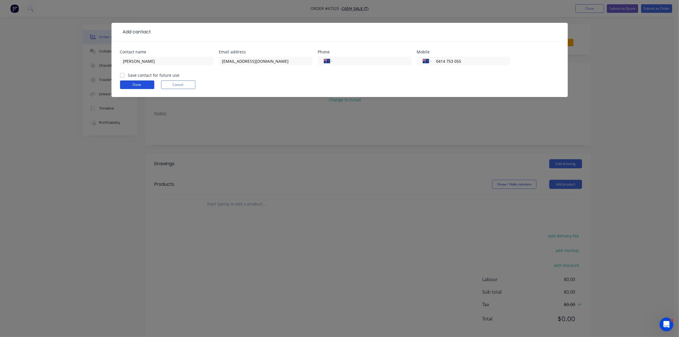
click at [133, 84] on button "Done" at bounding box center [137, 84] width 34 height 9
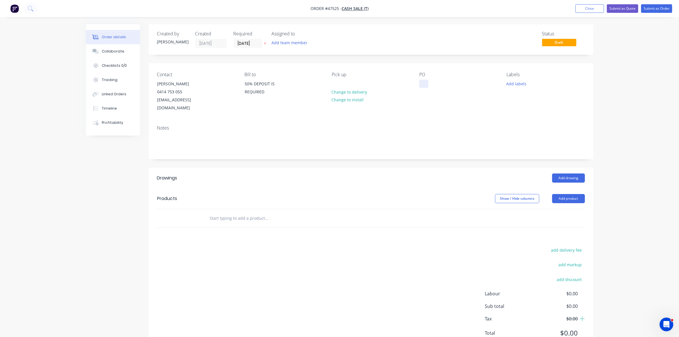
click at [425, 84] on div at bounding box center [423, 84] width 9 height 8
drag, startPoint x: 565, startPoint y: 189, endPoint x: 563, endPoint y: 196, distance: 7.5
click at [565, 194] on button "Add product" at bounding box center [568, 198] width 33 height 9
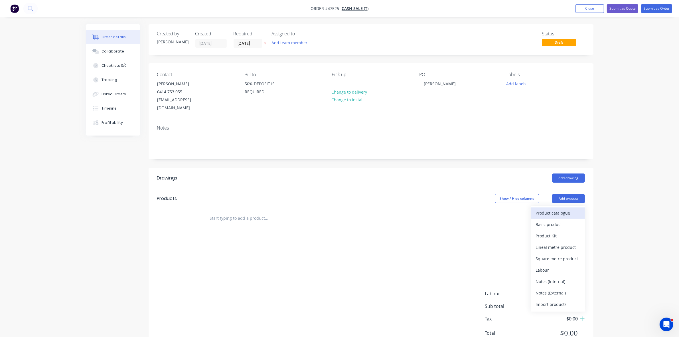
click at [561, 207] on button "Product catalogue" at bounding box center [557, 212] width 54 height 11
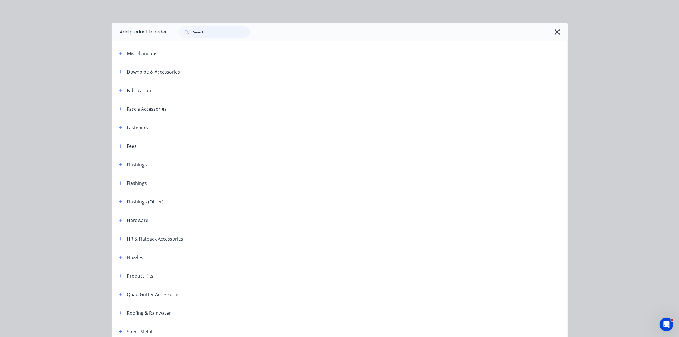
click at [200, 31] on input "text" at bounding box center [221, 31] width 56 height 11
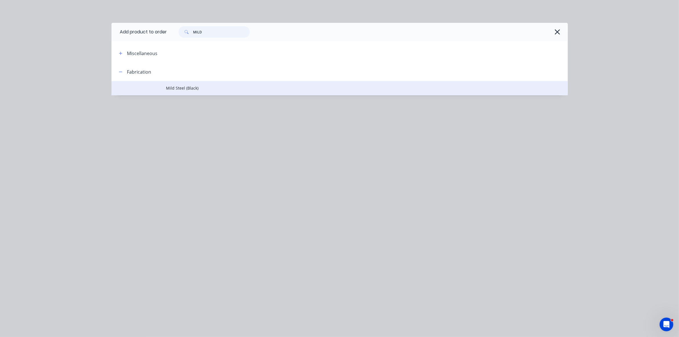
type input "MILD"
click at [200, 86] on span "Mild Steel (Black)" at bounding box center [326, 88] width 321 height 6
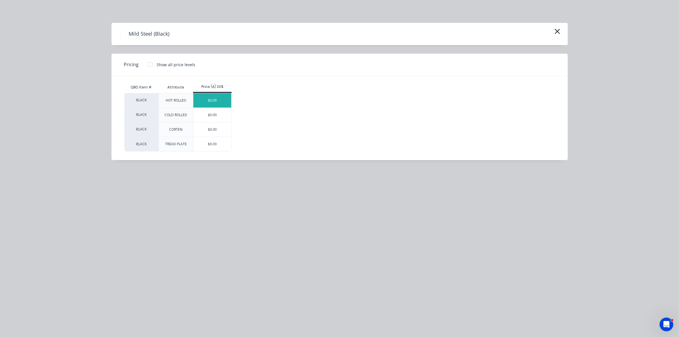
click at [209, 103] on div "$0.00" at bounding box center [212, 100] width 38 height 14
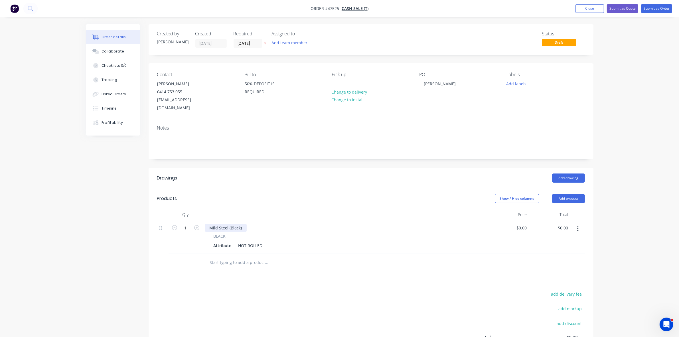
click at [210, 223] on div "Mild Steel (Black)" at bounding box center [226, 227] width 42 height 8
click at [218, 241] on div "Attribute" at bounding box center [222, 245] width 23 height 8
click at [217, 241] on div "Attribute" at bounding box center [222, 245] width 23 height 8
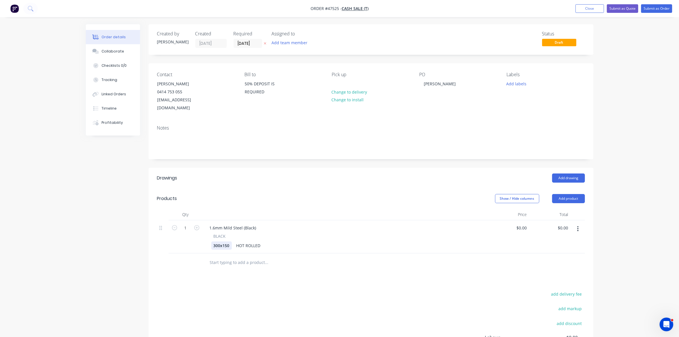
click at [212, 241] on div "300x150" at bounding box center [221, 245] width 21 height 8
drag, startPoint x: 243, startPoint y: 235, endPoint x: 270, endPoint y: 235, distance: 26.5
click at [270, 241] on div "4 X 300x150 HOT ROLLED" at bounding box center [344, 245] width 266 height 8
click at [270, 241] on div "FLAT PLATES - CUT ONLY" at bounding box center [266, 245] width 51 height 8
drag, startPoint x: 270, startPoint y: 235, endPoint x: 291, endPoint y: 238, distance: 21.3
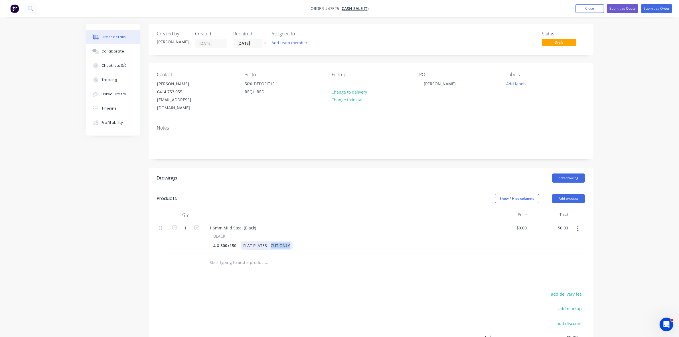
click at [291, 241] on div "4 X 300x150 FLAT PLATES - CUT ONLY" at bounding box center [344, 245] width 266 height 8
click at [237, 241] on div "4 X 300x150" at bounding box center [225, 245] width 28 height 8
click at [565, 223] on input "0.00" at bounding box center [564, 227] width 11 height 8
type input "96"
type input "$96.00"
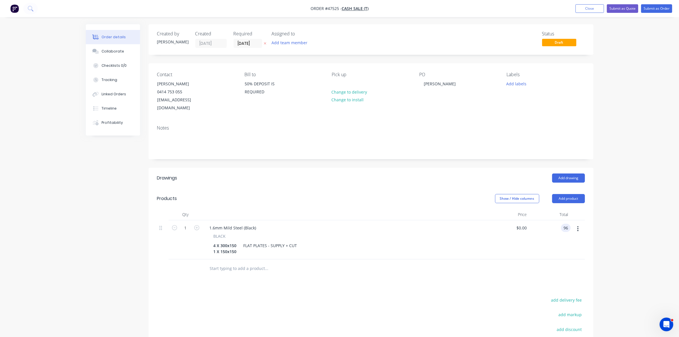
type input "$96.00"
click at [574, 194] on button "Add product" at bounding box center [568, 198] width 33 height 9
click at [571, 206] on div "Product catalogue Basic product Product Kit Lineal metre product Square metre p…" at bounding box center [557, 258] width 54 height 105
click at [564, 209] on div "Product catalogue" at bounding box center [557, 213] width 44 height 8
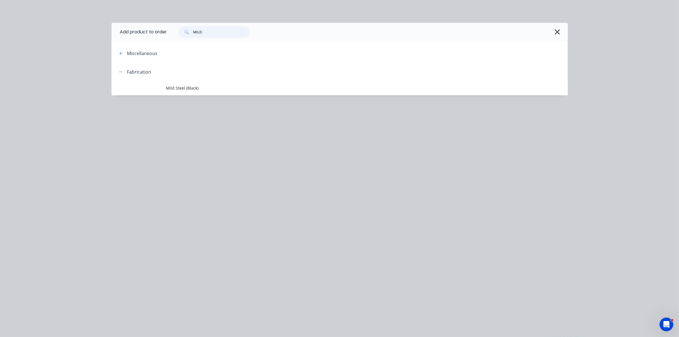
drag, startPoint x: 210, startPoint y: 32, endPoint x: 178, endPoint y: 31, distance: 32.2
click at [178, 31] on div "MILD" at bounding box center [211, 31] width 77 height 11
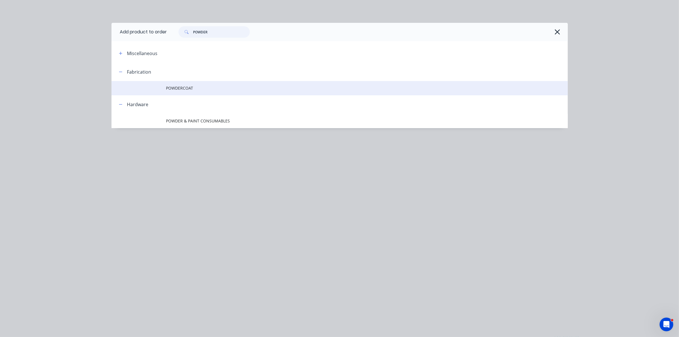
type input "POWDER"
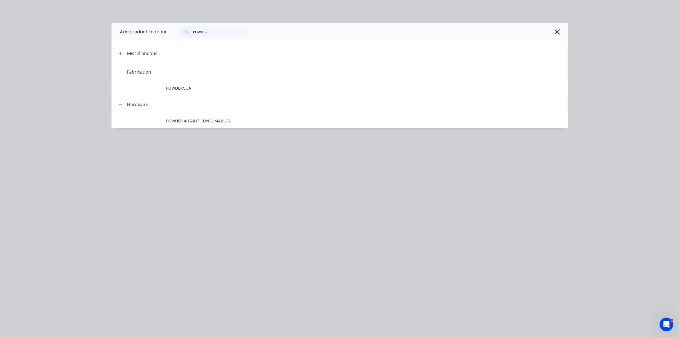
click at [185, 88] on span "POWDERCOAT" at bounding box center [326, 88] width 321 height 6
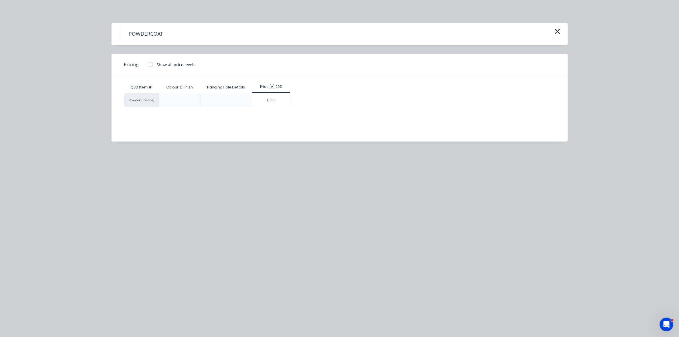
click at [271, 99] on div "$0.00" at bounding box center [271, 100] width 38 height 14
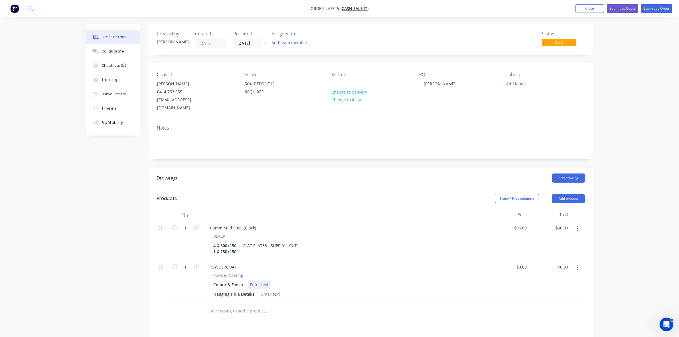
click at [259, 280] on div at bounding box center [259, 284] width 23 height 8
click at [267, 290] on div at bounding box center [270, 294] width 23 height 8
drag, startPoint x: 290, startPoint y: 285, endPoint x: 319, endPoint y: 287, distance: 29.1
click at [319, 290] on div "IN ONE CORNER FOR HANGING" at bounding box center [291, 294] width 64 height 8
click at [563, 262] on input "0.00" at bounding box center [564, 266] width 11 height 8
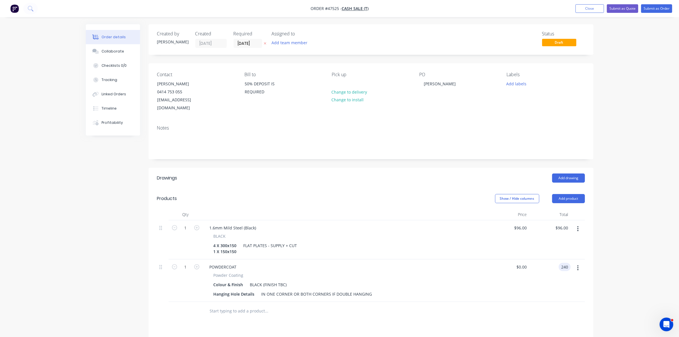
type input "240"
type input "$240.00"
click at [624, 9] on button "Submit as Quote" at bounding box center [621, 8] width 31 height 9
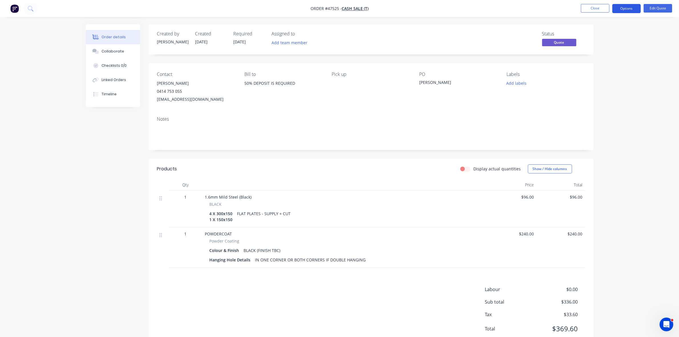
click at [624, 8] on button "Options" at bounding box center [626, 8] width 28 height 9
click at [579, 30] on button "Quote" at bounding box center [609, 34] width 63 height 11
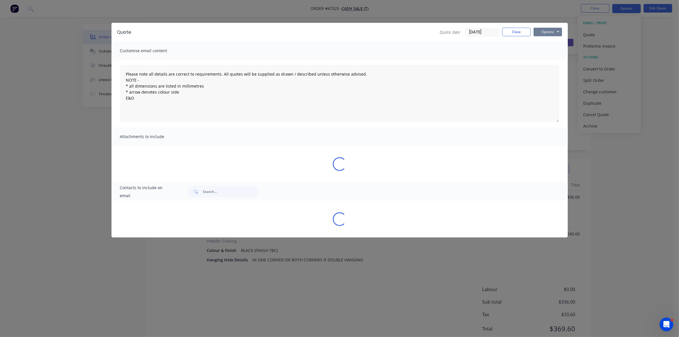
click at [546, 30] on button "Options" at bounding box center [547, 32] width 28 height 9
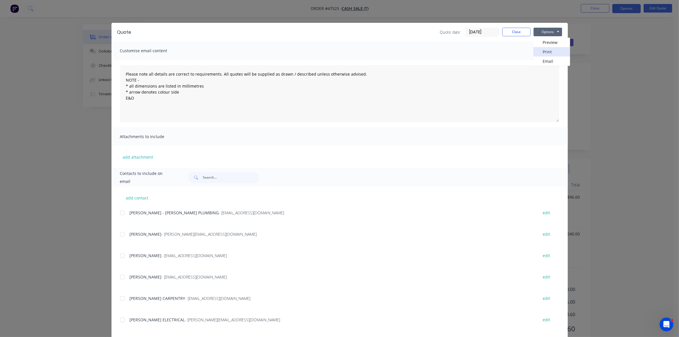
click at [545, 51] on button "Print" at bounding box center [551, 51] width 36 height 9
click at [519, 32] on button "Close" at bounding box center [516, 32] width 28 height 9
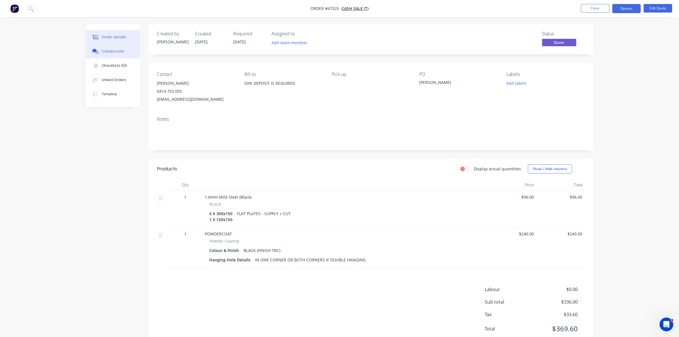
drag, startPoint x: 121, startPoint y: 52, endPoint x: 113, endPoint y: 53, distance: 7.7
click at [120, 52] on div "Collaborate" at bounding box center [112, 51] width 23 height 5
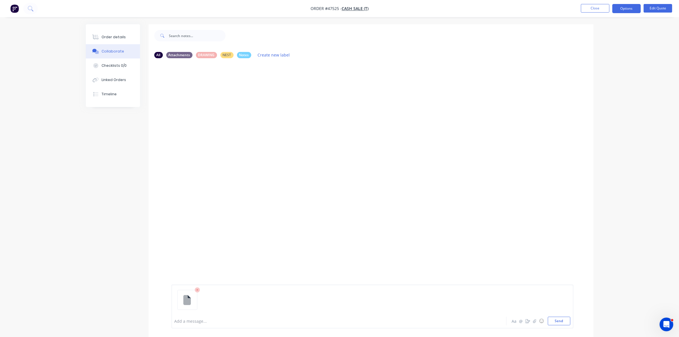
click at [186, 320] on div at bounding box center [323, 321] width 296 height 6
click at [591, 9] on button "Close" at bounding box center [595, 8] width 28 height 9
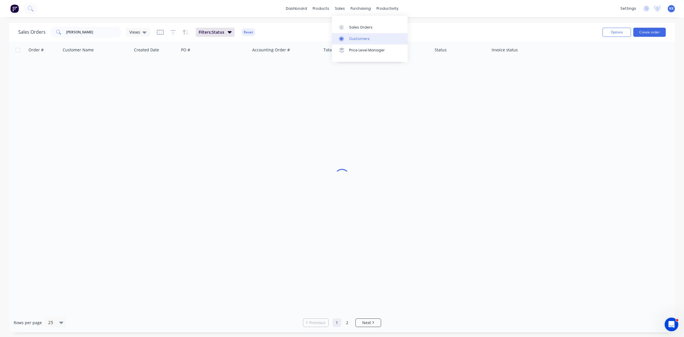
click at [351, 39] on div "Customers" at bounding box center [359, 38] width 21 height 5
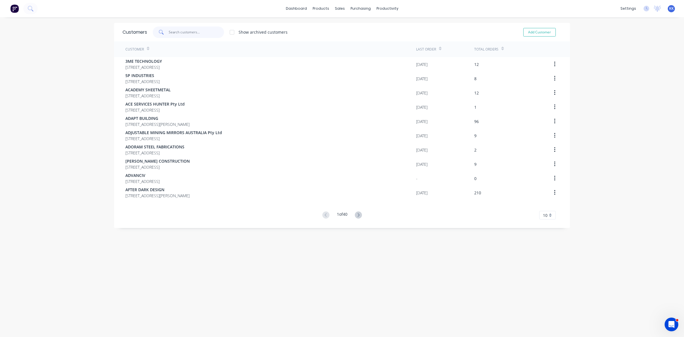
click at [199, 32] on input "text" at bounding box center [197, 32] width 56 height 11
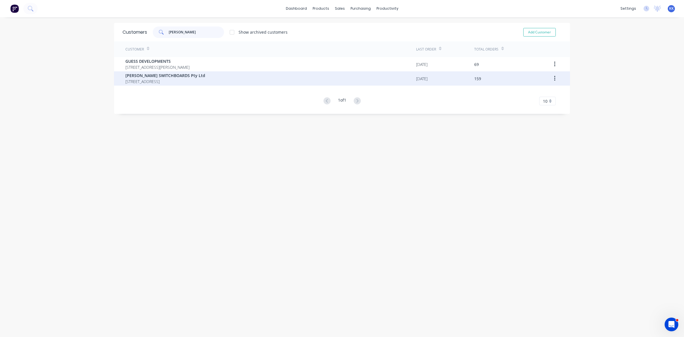
type input "[PERSON_NAME]"
click at [190, 80] on span "[STREET_ADDRESS]" at bounding box center [165, 81] width 80 height 6
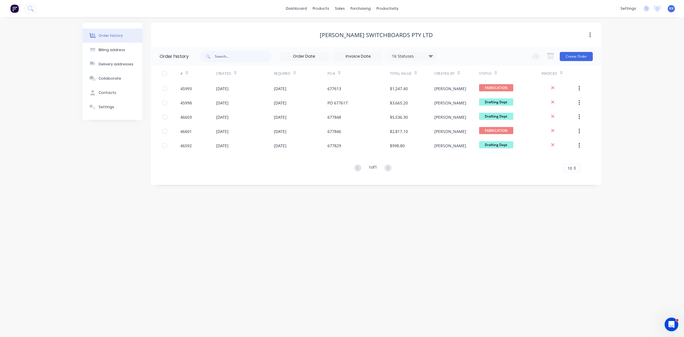
click at [426, 56] on div "16 Statuses" at bounding box center [412, 56] width 48 height 6
click at [459, 122] on label at bounding box center [459, 122] width 0 height 0
click at [459, 125] on input "checkbox" at bounding box center [461, 124] width 5 height 5
checkbox input "true"
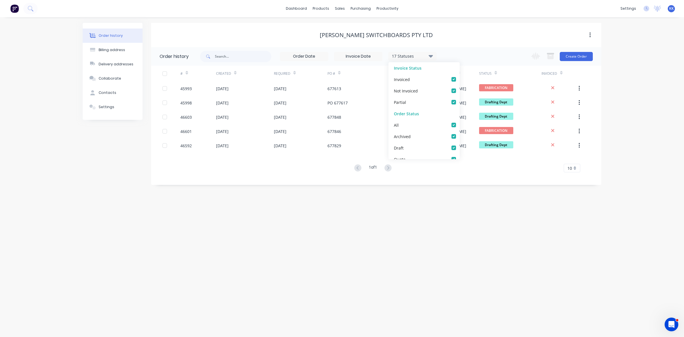
click at [123, 163] on div "Order history Billing address Delivery addresses Collaborate Contacts Settings" at bounding box center [113, 104] width 60 height 162
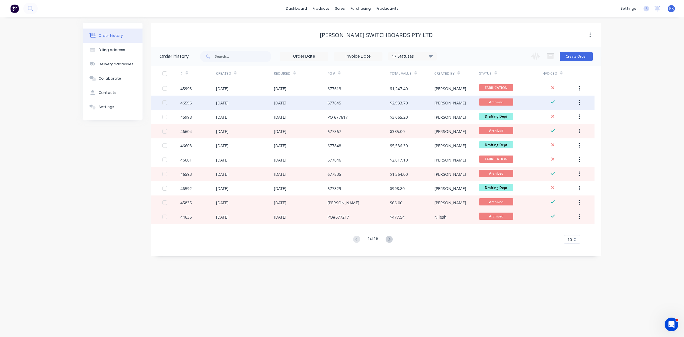
click at [324, 105] on div "[DATE]" at bounding box center [301, 102] width 54 height 14
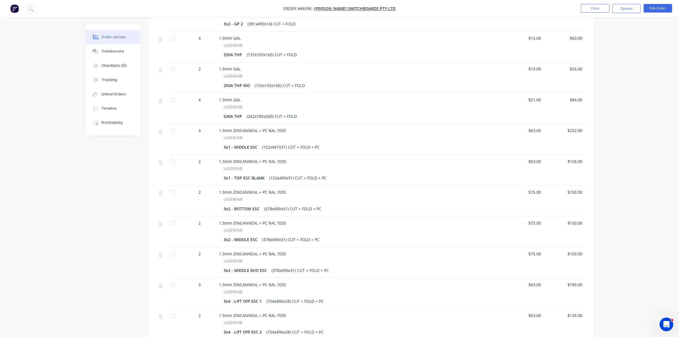
scroll to position [356, 0]
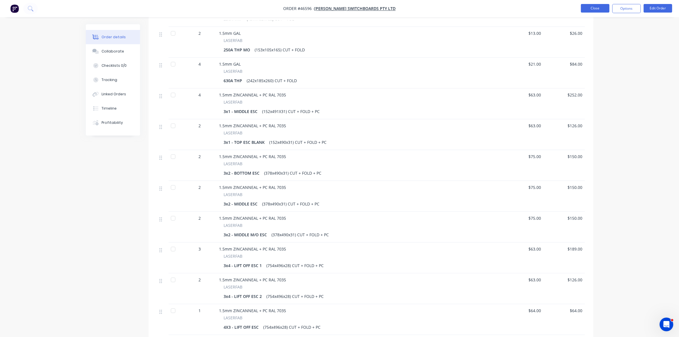
click at [595, 5] on button "Close" at bounding box center [595, 8] width 28 height 9
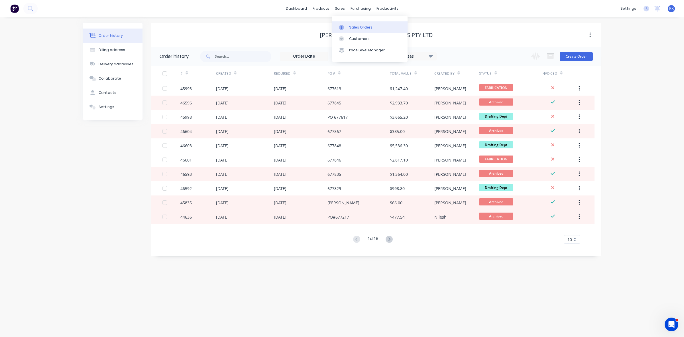
click at [347, 26] on div at bounding box center [343, 27] width 9 height 5
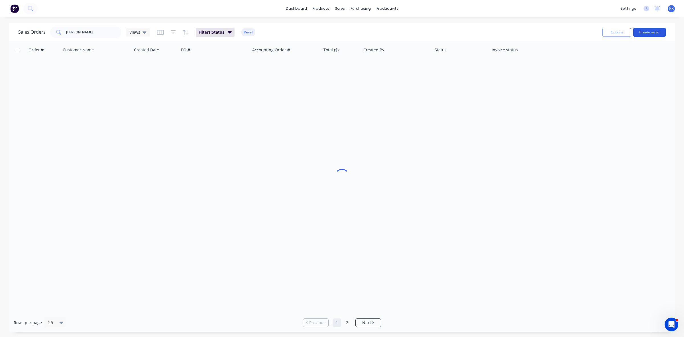
click at [649, 34] on button "Create order" at bounding box center [649, 32] width 32 height 9
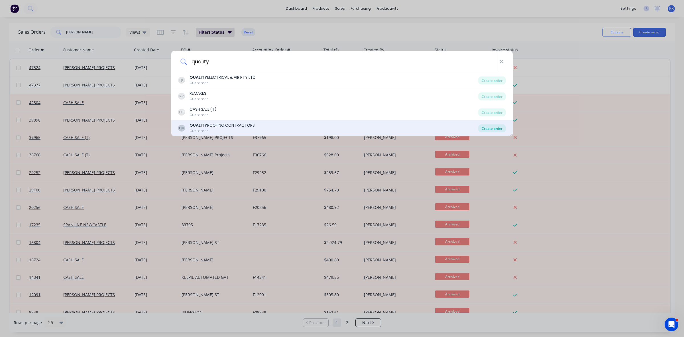
type input "quality"
click at [499, 129] on div "Create order" at bounding box center [492, 128] width 28 height 8
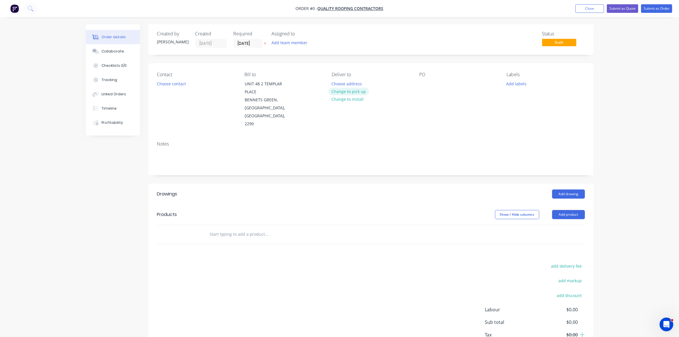
click at [361, 89] on button "Change to pick up" at bounding box center [348, 91] width 40 height 8
click at [422, 89] on div "PO" at bounding box center [458, 100] width 78 height 56
click at [421, 86] on div at bounding box center [423, 84] width 9 height 8
click at [163, 80] on button "Choose contact" at bounding box center [171, 84] width 35 height 8
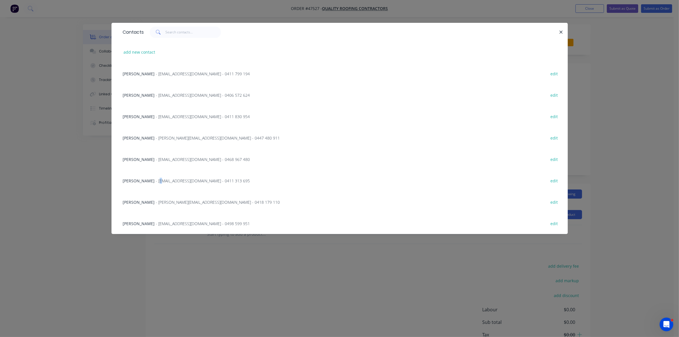
click at [156, 182] on span "- [EMAIL_ADDRESS][DOMAIN_NAME] - 0411 313 695" at bounding box center [203, 180] width 94 height 5
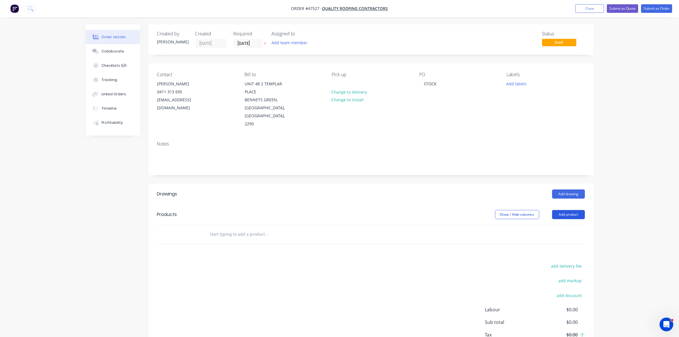
click at [562, 210] on button "Add product" at bounding box center [568, 214] width 33 height 9
click at [560, 225] on div "Product catalogue" at bounding box center [557, 229] width 44 height 8
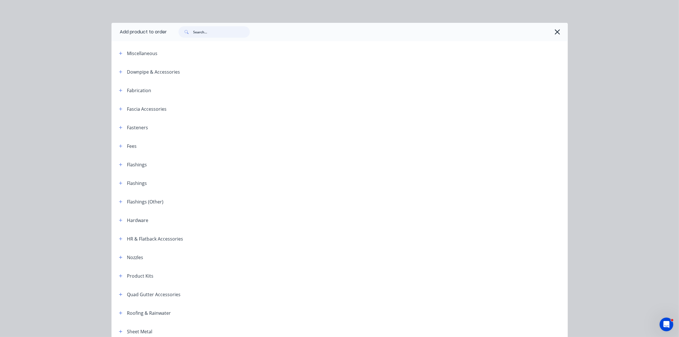
click at [204, 32] on input "text" at bounding box center [221, 31] width 56 height 11
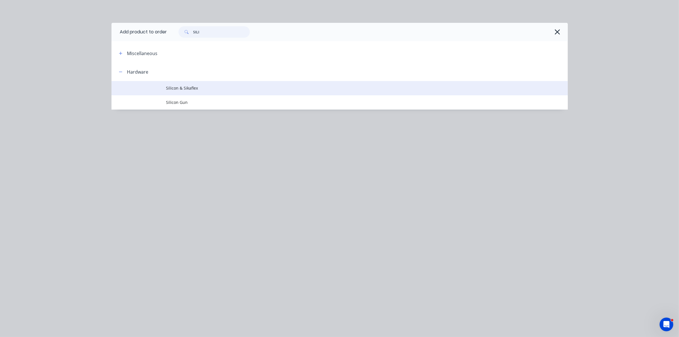
type input "SILI"
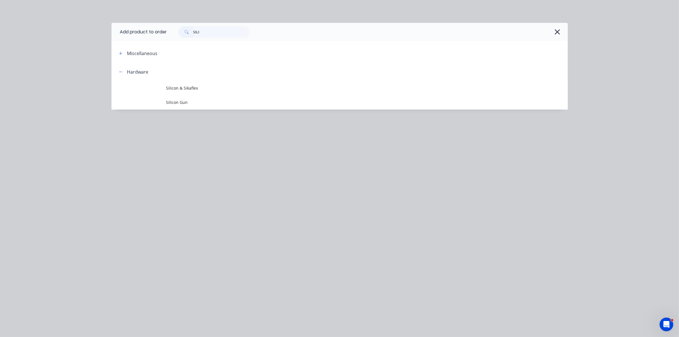
click at [203, 87] on span "Silicon & Sikaflex" at bounding box center [326, 88] width 321 height 6
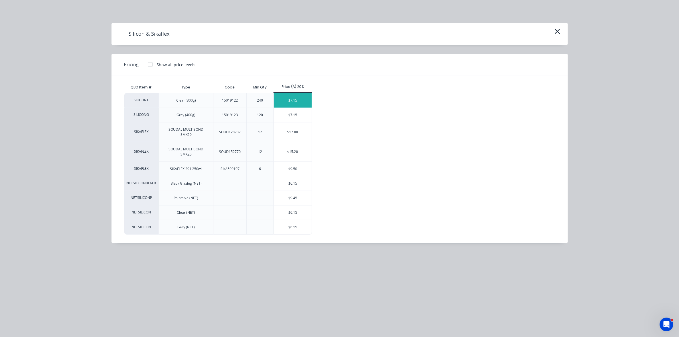
click at [285, 100] on div "$7.15" at bounding box center [293, 100] width 38 height 14
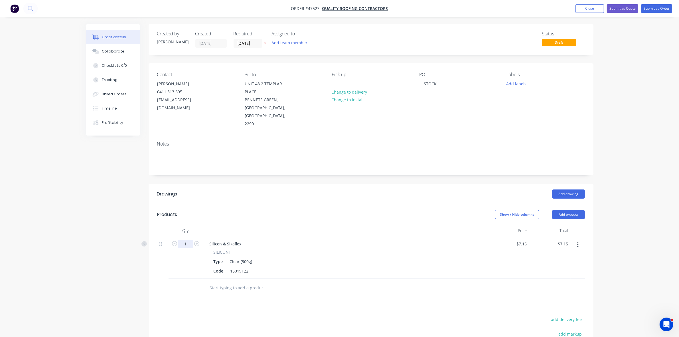
click at [191, 239] on input "1" at bounding box center [185, 243] width 15 height 9
type input "20"
type input "$143.00"
click at [657, 6] on button "Submit as Order" at bounding box center [656, 8] width 31 height 9
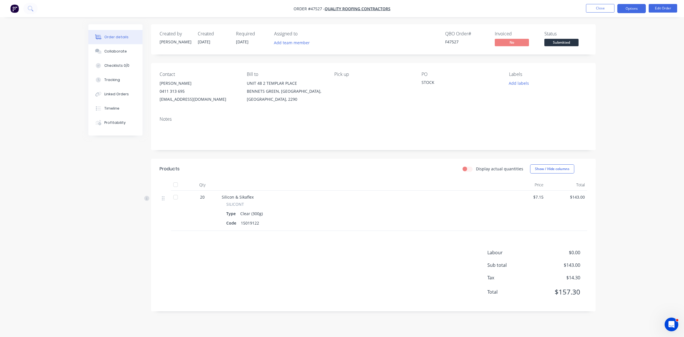
click at [632, 7] on button "Options" at bounding box center [631, 8] width 28 height 9
click at [612, 33] on div "Invoice" at bounding box center [614, 34] width 52 height 8
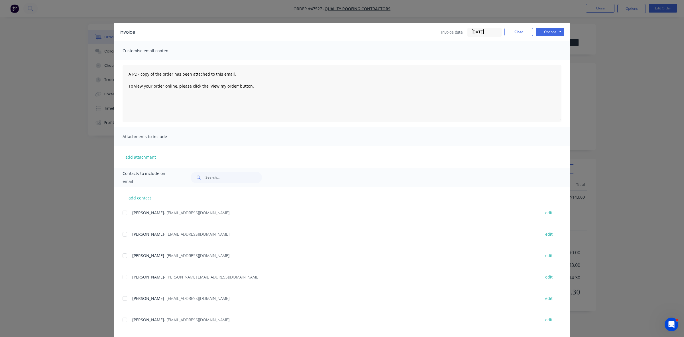
click at [124, 235] on div at bounding box center [124, 233] width 11 height 11
click at [539, 32] on button "Options" at bounding box center [550, 32] width 28 height 9
click at [547, 63] on button "Email" at bounding box center [554, 60] width 36 height 9
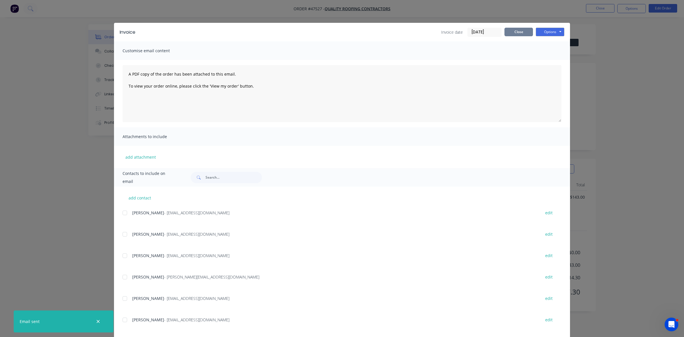
click at [523, 34] on button "Close" at bounding box center [518, 32] width 28 height 9
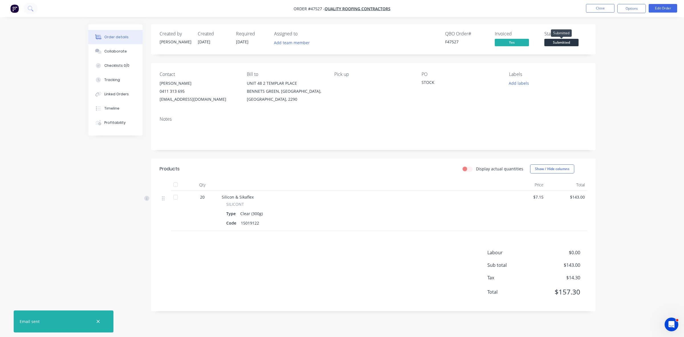
click at [557, 43] on span "Submitted" at bounding box center [561, 42] width 34 height 7
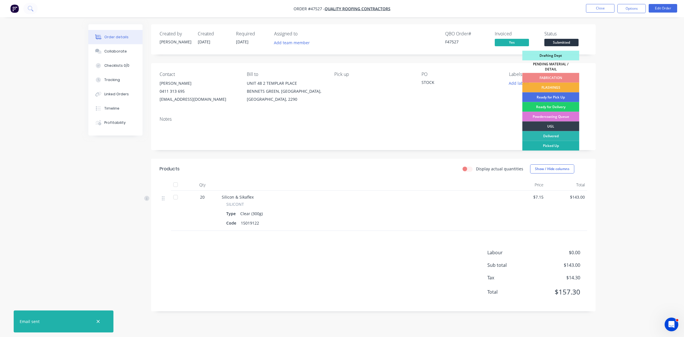
click at [557, 141] on div "Picked Up" at bounding box center [550, 146] width 57 height 10
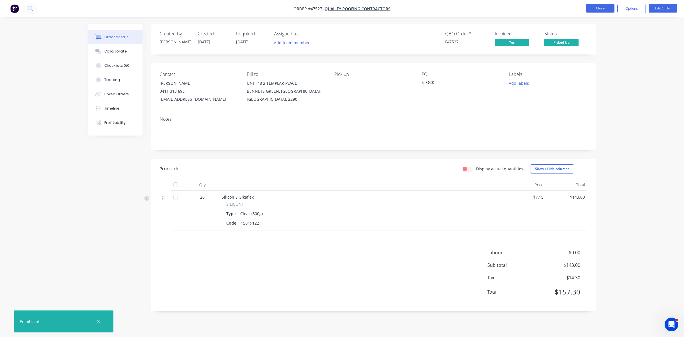
click at [590, 8] on button "Close" at bounding box center [600, 8] width 28 height 9
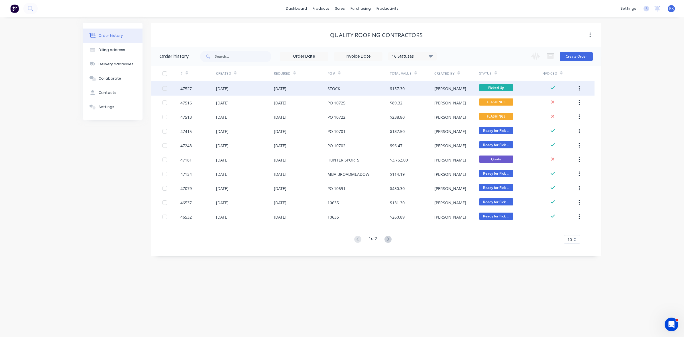
click at [287, 94] on div "[DATE]" at bounding box center [301, 88] width 54 height 14
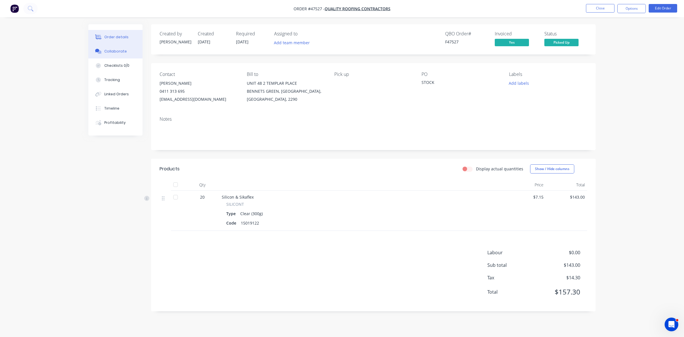
click at [123, 53] on div "Collaborate" at bounding box center [115, 51] width 23 height 5
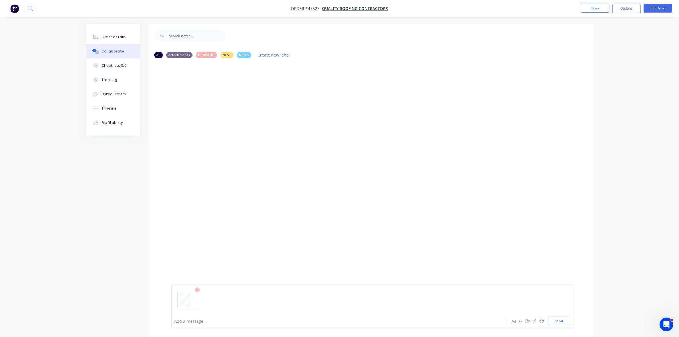
click at [188, 323] on div at bounding box center [323, 321] width 296 height 6
drag, startPoint x: 121, startPoint y: 37, endPoint x: 140, endPoint y: 44, distance: 20.5
click at [121, 37] on div "Order details" at bounding box center [113, 36] width 24 height 5
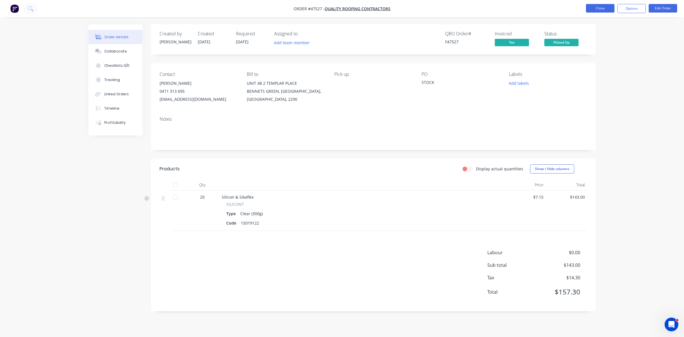
click at [597, 10] on button "Close" at bounding box center [600, 8] width 28 height 9
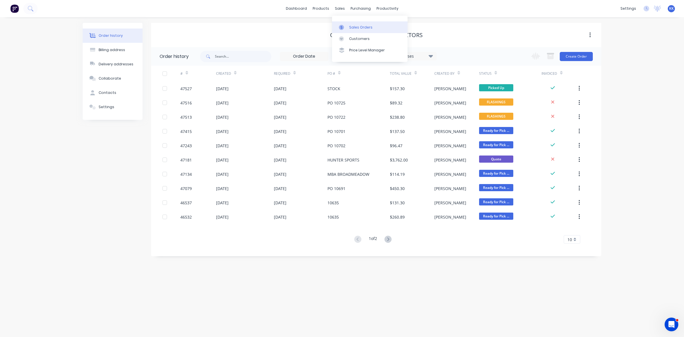
click at [360, 27] on div "Sales Orders" at bounding box center [360, 27] width 23 height 5
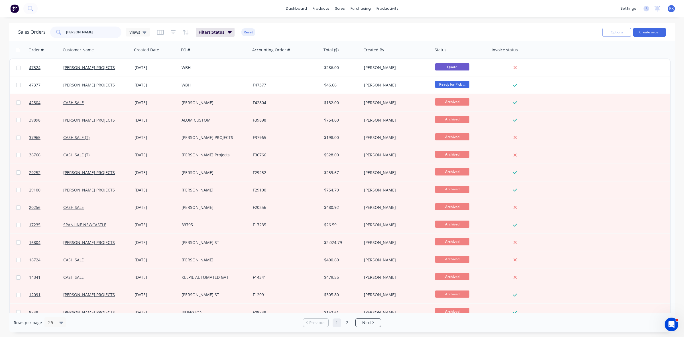
drag, startPoint x: 91, startPoint y: 35, endPoint x: 57, endPoint y: 31, distance: 34.1
click at [57, 31] on div "[PERSON_NAME]" at bounding box center [85, 32] width 71 height 11
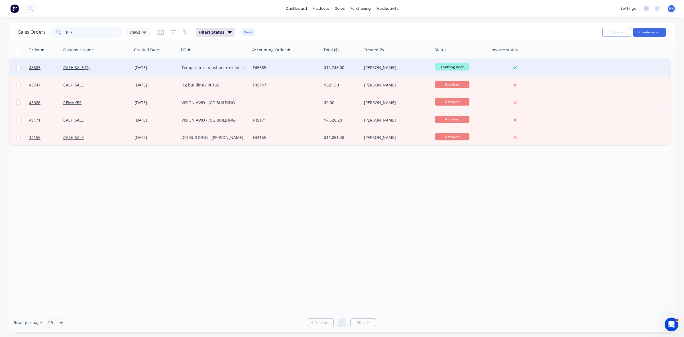
type input "JCG"
click at [133, 66] on div "[DATE]" at bounding box center [155, 67] width 47 height 17
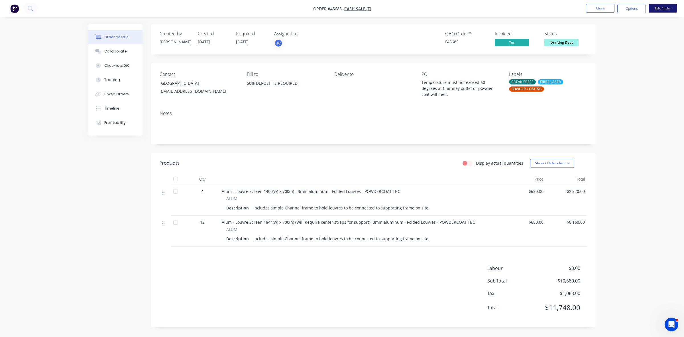
click at [658, 10] on button "Edit Order" at bounding box center [663, 8] width 28 height 9
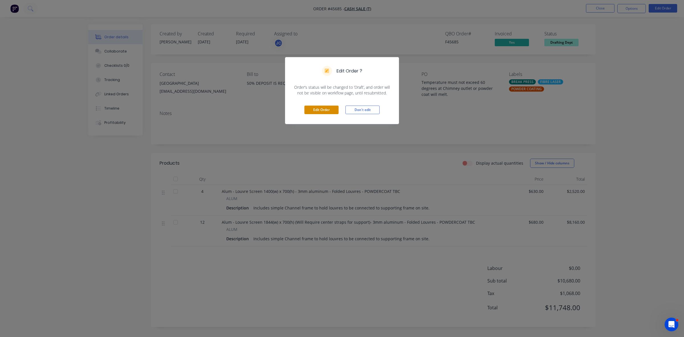
click at [326, 112] on button "Edit Order" at bounding box center [321, 109] width 34 height 9
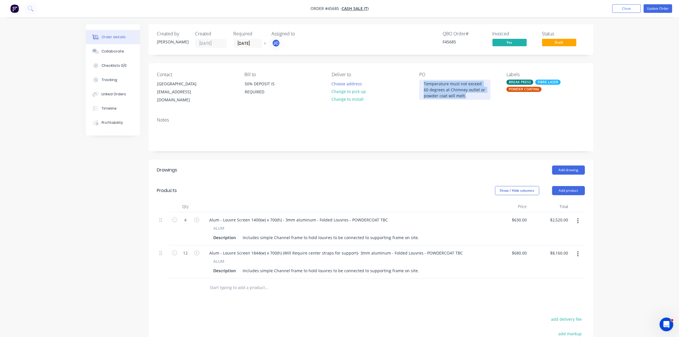
drag, startPoint x: 465, startPoint y: 98, endPoint x: 422, endPoint y: 82, distance: 45.6
click at [422, 82] on div "Temperature must not exceed 60 degrees at Chimney outlet or powder coat will me…" at bounding box center [454, 90] width 71 height 20
copy div "Temperature must not exceed 60 degrees at Chimney outlet or powder coat will me…"
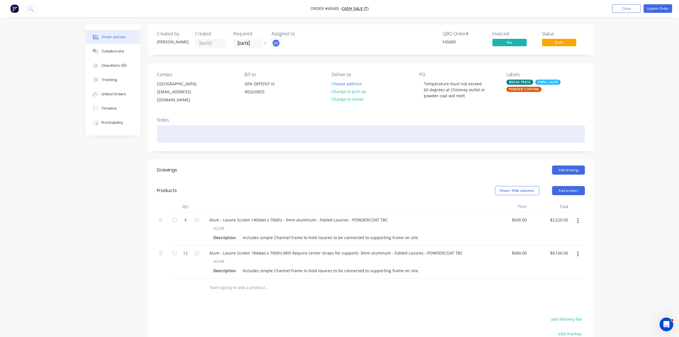
click at [235, 132] on div at bounding box center [370, 133] width 427 height 17
paste div
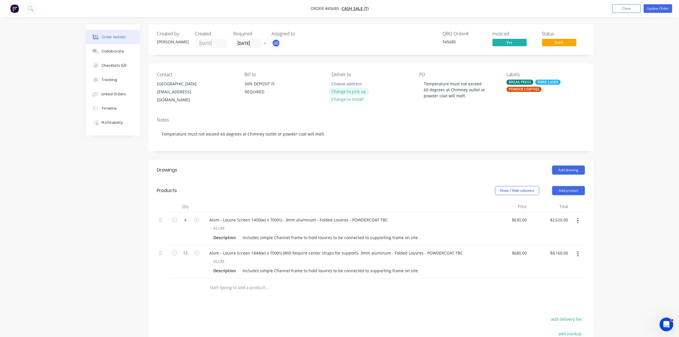
click at [355, 90] on button "Change to pick up" at bounding box center [348, 91] width 40 height 8
drag, startPoint x: 468, startPoint y: 97, endPoint x: 423, endPoint y: 81, distance: 47.4
click at [423, 81] on div "Temperature must not exceed 60 degrees at Chimney outlet or powder coat will me…" at bounding box center [454, 90] width 71 height 20
click at [655, 11] on button "Update Order" at bounding box center [657, 8] width 28 height 9
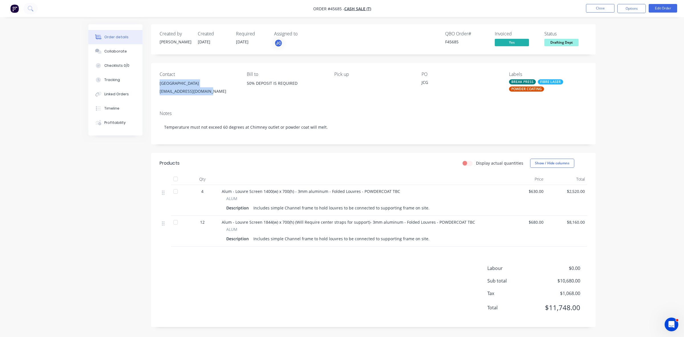
drag, startPoint x: 209, startPoint y: 91, endPoint x: 160, endPoint y: 84, distance: 50.4
click at [160, 84] on div "[GEOGRAPHIC_DATA][EMAIL_ADDRESS][DOMAIN_NAME]" at bounding box center [199, 88] width 78 height 18
copy div "[GEOGRAPHIC_DATA][EMAIL_ADDRESS][DOMAIN_NAME]"
click at [524, 93] on div "Labels BREAK PRESS FIBRE LASER POWDER COATING" at bounding box center [548, 85] width 78 height 26
click at [523, 90] on div "POWDER COATING" at bounding box center [526, 88] width 35 height 5
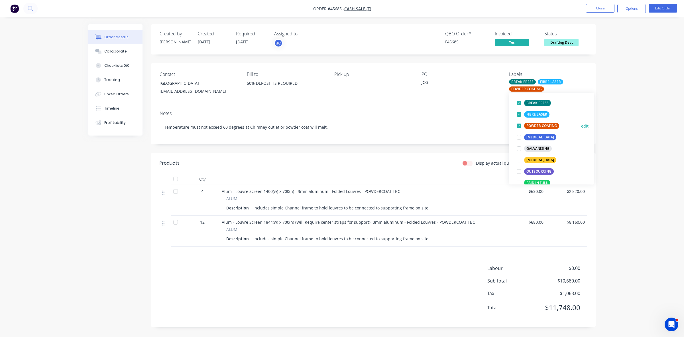
scroll to position [71, 0]
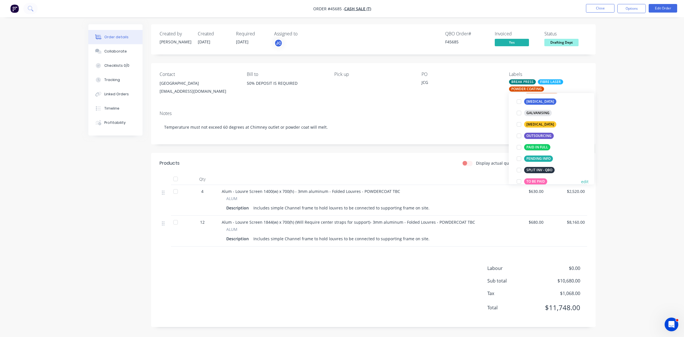
click at [530, 180] on div "TO BE PAID" at bounding box center [535, 181] width 23 height 6
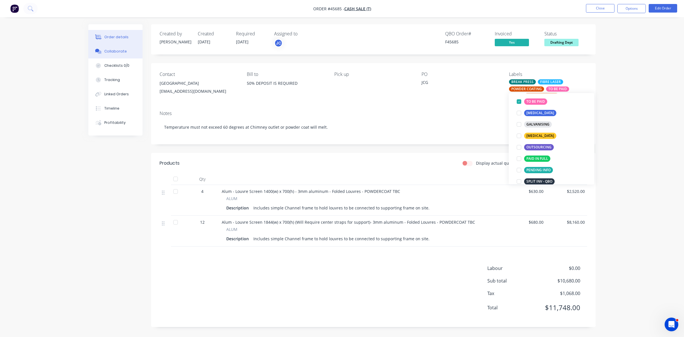
click at [123, 53] on div "Collaborate" at bounding box center [115, 51] width 23 height 5
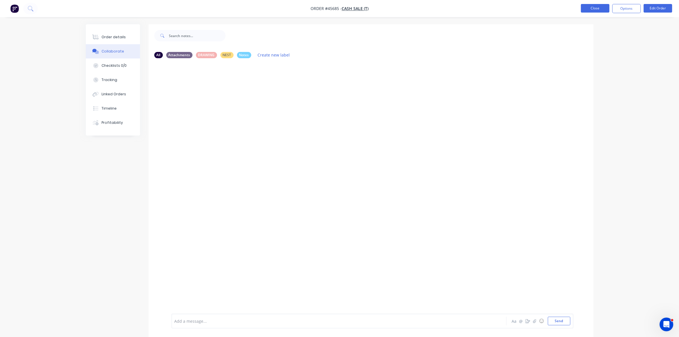
click at [589, 8] on button "Close" at bounding box center [595, 8] width 28 height 9
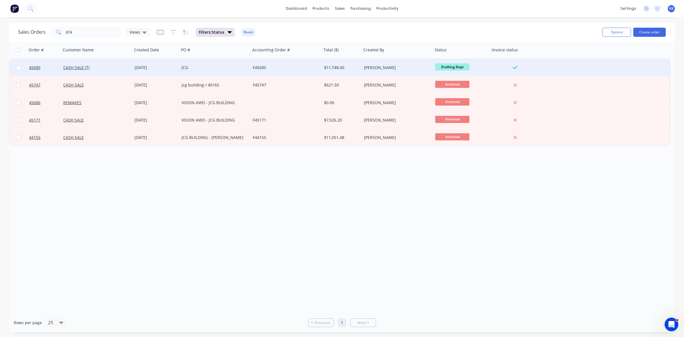
click at [192, 68] on div "JCG" at bounding box center [213, 68] width 63 height 6
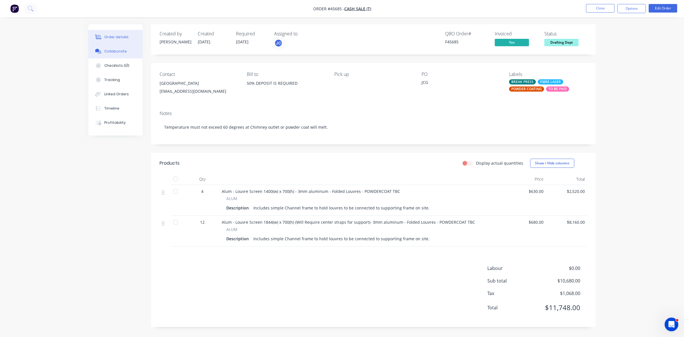
click at [129, 54] on button "Collaborate" at bounding box center [115, 51] width 54 height 14
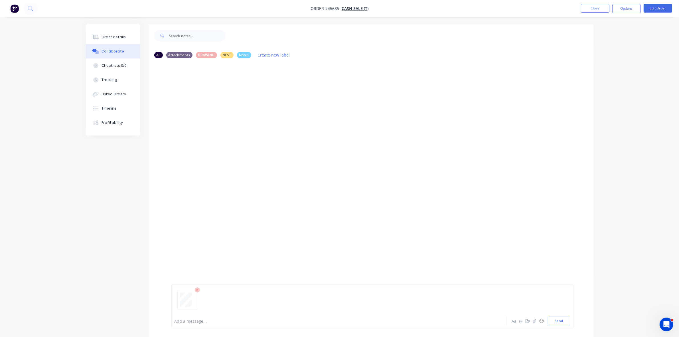
click at [185, 319] on div at bounding box center [323, 321] width 296 height 6
click at [590, 9] on button "Close" at bounding box center [595, 8] width 28 height 9
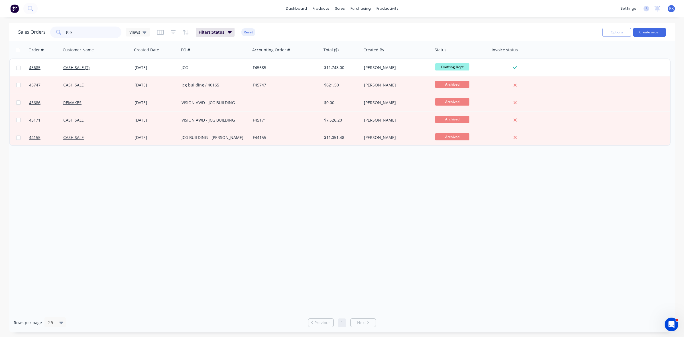
drag, startPoint x: 81, startPoint y: 33, endPoint x: 55, endPoint y: 33, distance: 25.6
click at [55, 33] on div "JCG" at bounding box center [85, 32] width 71 height 11
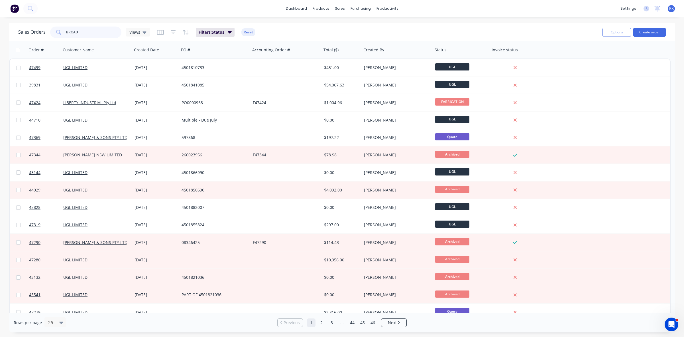
type input "BROAD"
click at [351, 34] on link "Customers" at bounding box center [370, 38] width 76 height 11
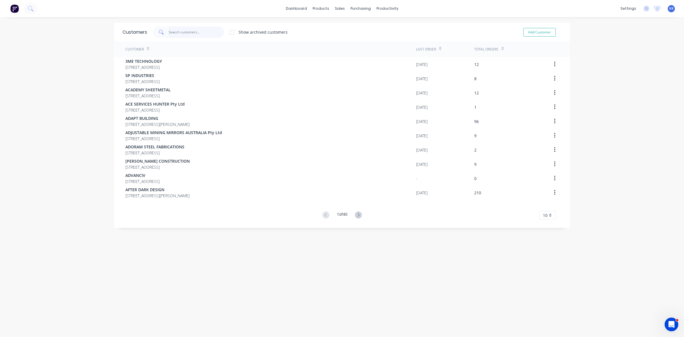
click at [186, 31] on input "text" at bounding box center [197, 32] width 56 height 11
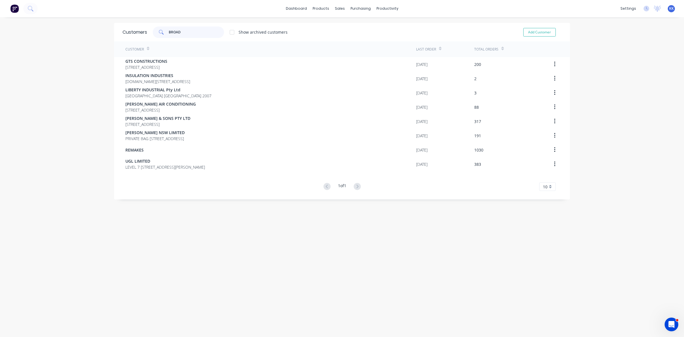
type input "BROAD"
click at [347, 24] on link "Sales Orders" at bounding box center [367, 26] width 76 height 11
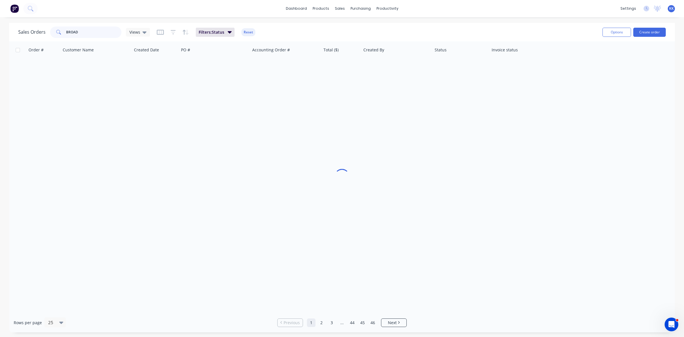
drag, startPoint x: 91, startPoint y: 30, endPoint x: 48, endPoint y: 34, distance: 43.8
click at [48, 34] on div "Sales Orders BROAD Views" at bounding box center [84, 32] width 132 height 11
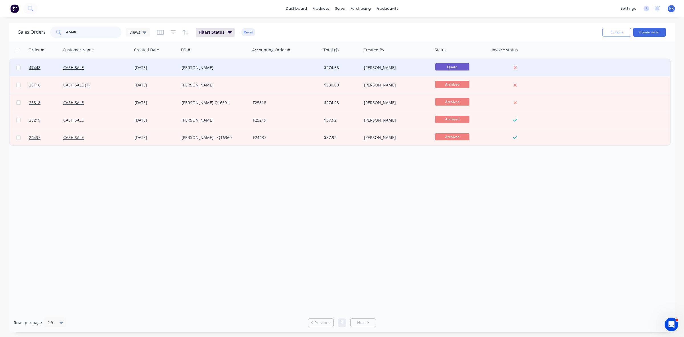
type input "47448"
click at [234, 67] on div "[PERSON_NAME]" at bounding box center [213, 68] width 63 height 6
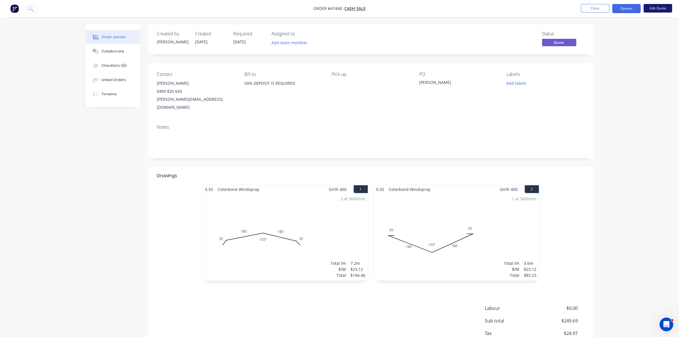
click at [655, 9] on button "Edit Quote" at bounding box center [657, 8] width 28 height 9
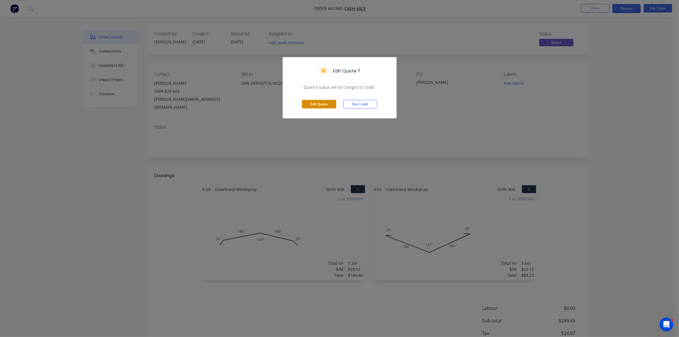
drag, startPoint x: 322, startPoint y: 104, endPoint x: 319, endPoint y: 103, distance: 3.2
click at [321, 103] on button "Edit Quote" at bounding box center [319, 104] width 34 height 9
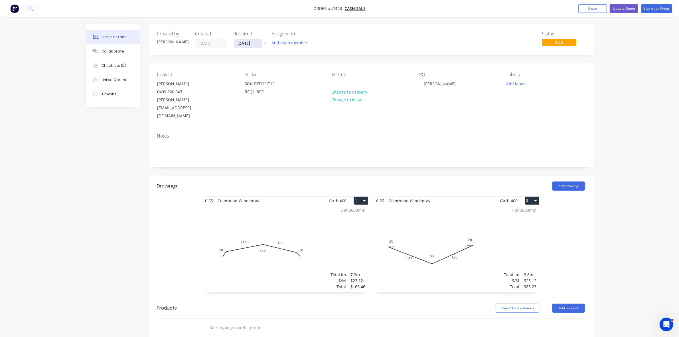
click at [238, 43] on input "[DATE]" at bounding box center [248, 43] width 28 height 9
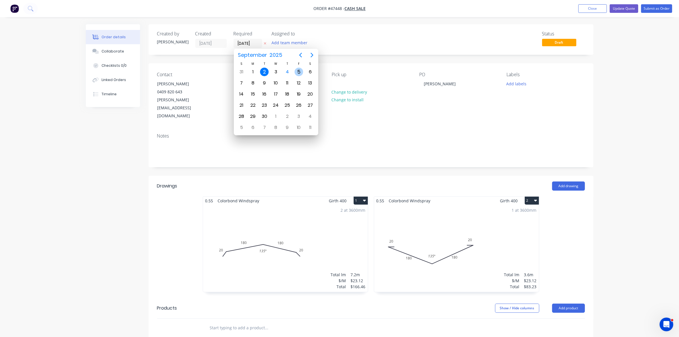
click at [299, 72] on div "5" at bounding box center [298, 72] width 9 height 9
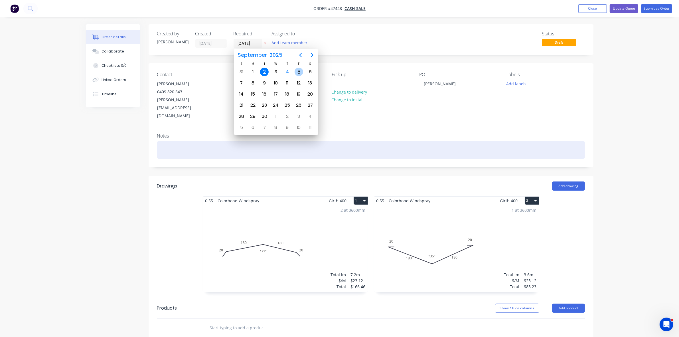
type input "[DATE]"
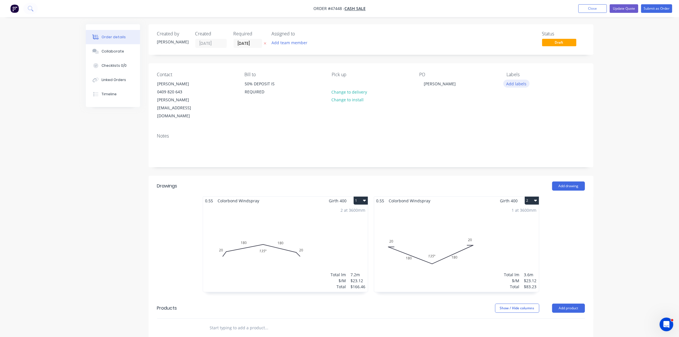
click at [517, 82] on button "Add labels" at bounding box center [516, 84] width 26 height 8
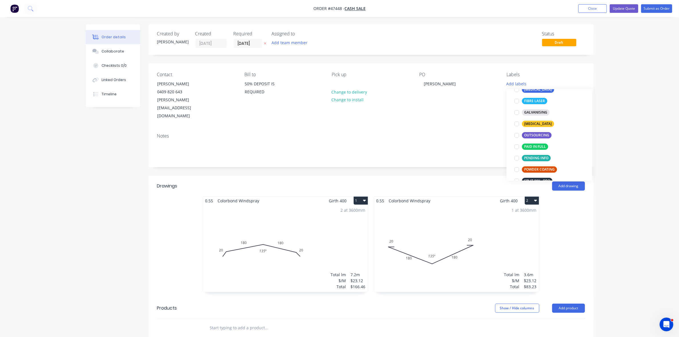
scroll to position [107, 0]
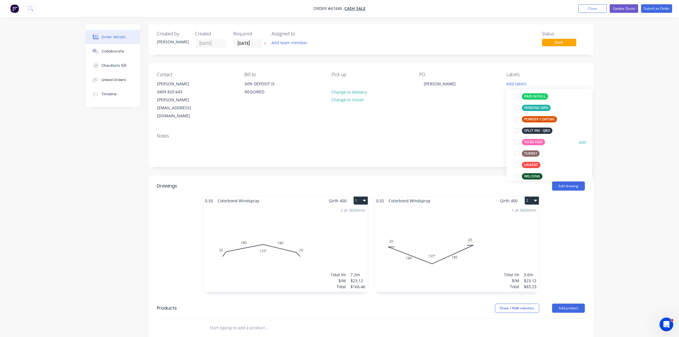
click at [526, 141] on div "TO BE PAID" at bounding box center [533, 142] width 23 height 6
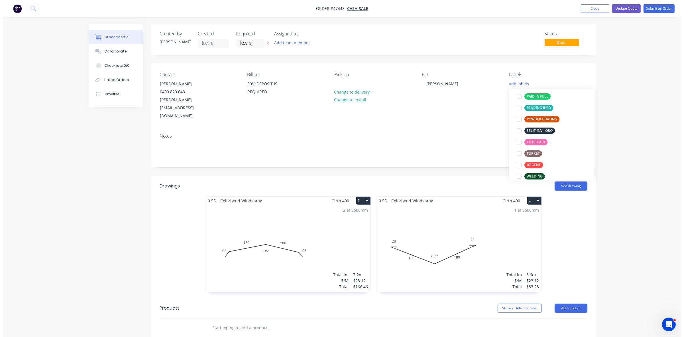
scroll to position [0, 0]
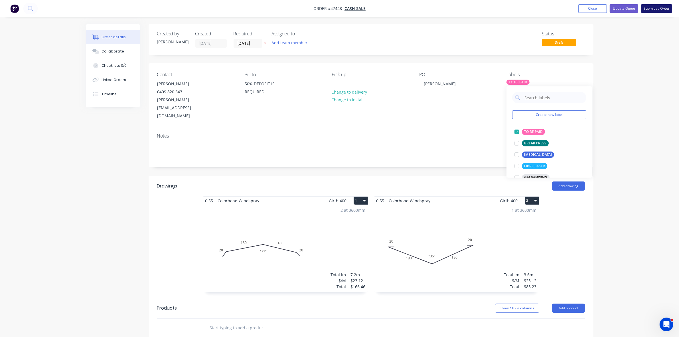
click at [650, 7] on button "Submit as Order" at bounding box center [656, 8] width 31 height 9
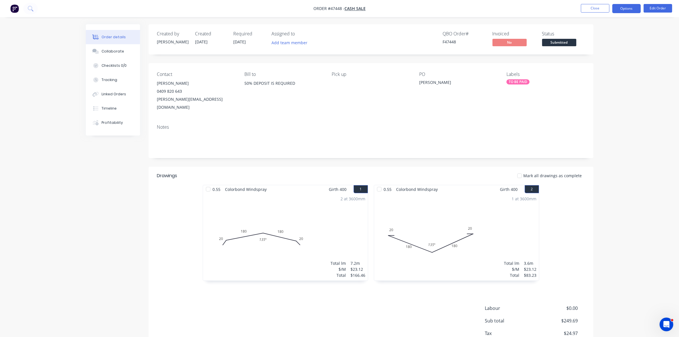
click at [616, 9] on button "Options" at bounding box center [626, 8] width 28 height 9
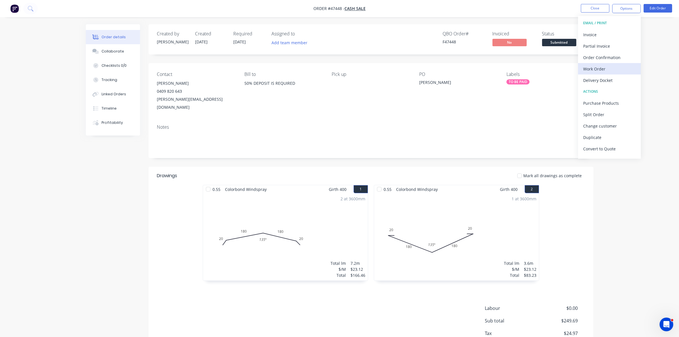
click at [604, 63] on button "Work Order" at bounding box center [609, 68] width 63 height 11
click at [604, 59] on div "Without pricing" at bounding box center [609, 57] width 52 height 8
click at [556, 42] on span "Submitted" at bounding box center [559, 42] width 34 height 7
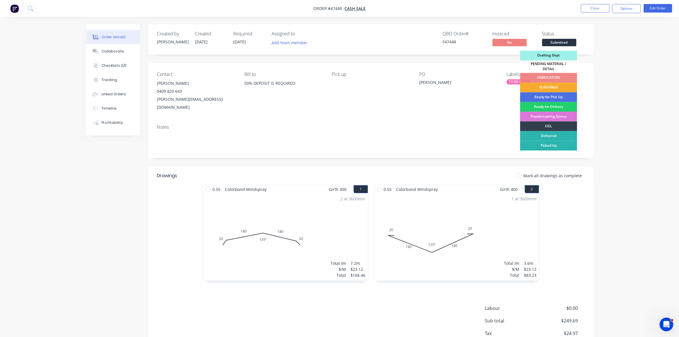
click at [556, 84] on div "FLASHINGS" at bounding box center [548, 88] width 57 height 10
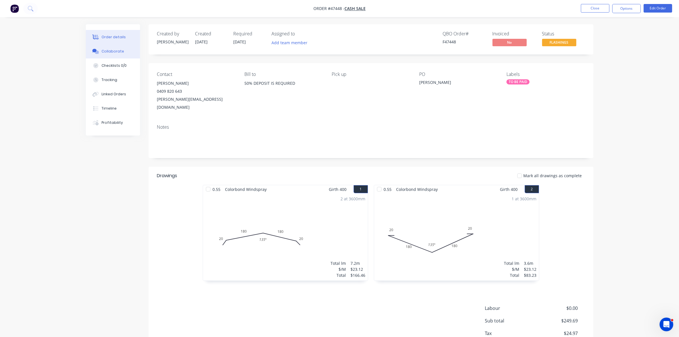
click at [119, 50] on div "Collaborate" at bounding box center [112, 51] width 23 height 5
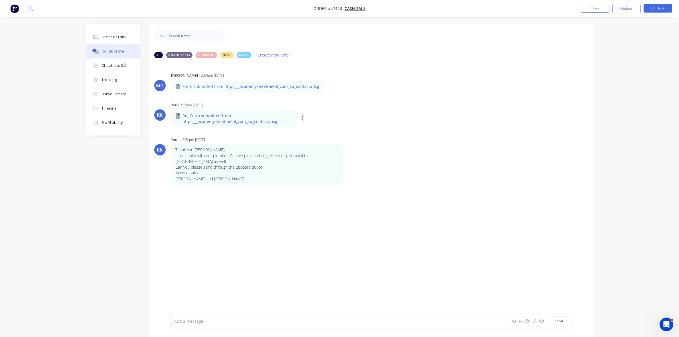
click at [302, 118] on button "button" at bounding box center [302, 118] width 2 height 8
click at [323, 131] on button "Download" at bounding box center [340, 133] width 64 height 13
click at [587, 9] on button "Close" at bounding box center [595, 8] width 28 height 9
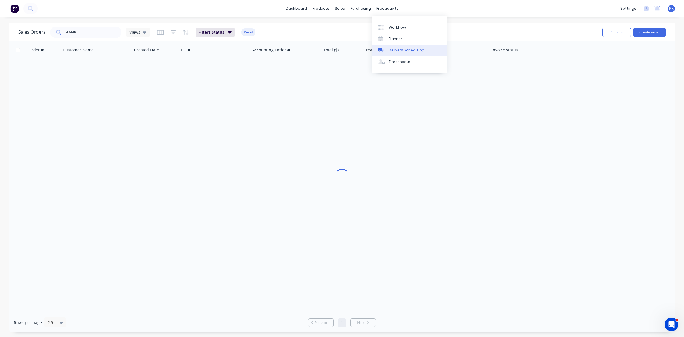
click at [415, 46] on link "Delivery Scheduling" at bounding box center [410, 49] width 76 height 11
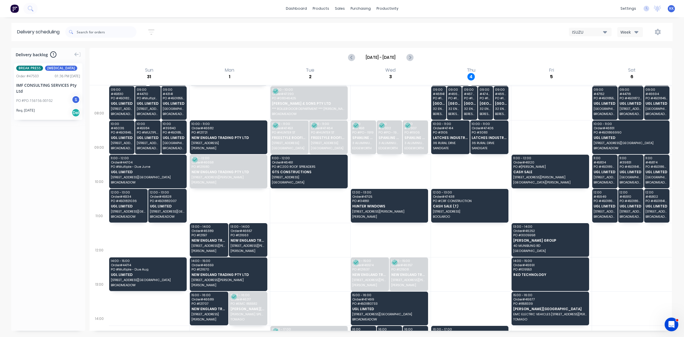
scroll to position [107, 0]
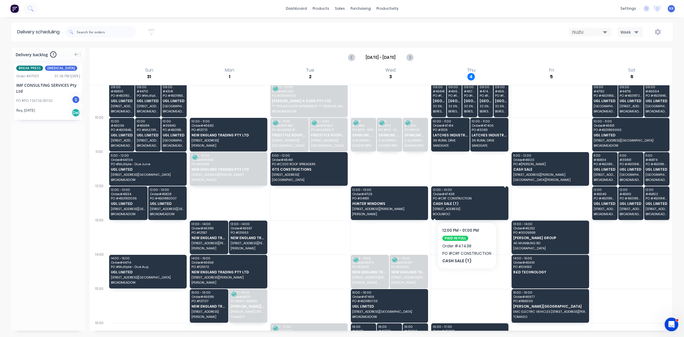
click at [489, 209] on span "[STREET_ADDRESS]" at bounding box center [469, 208] width 73 height 3
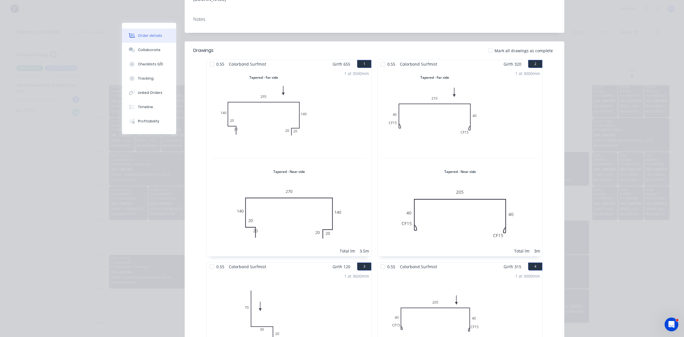
scroll to position [0, 0]
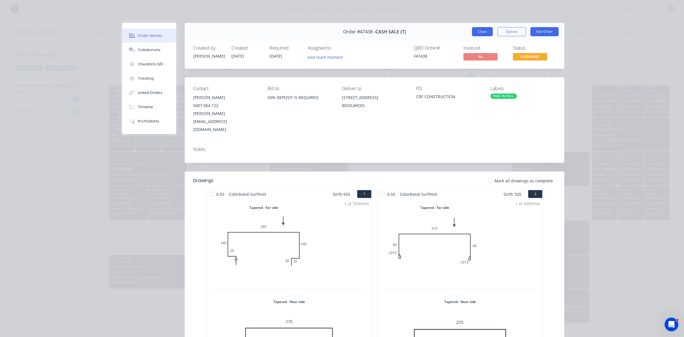
click at [483, 34] on button "Close" at bounding box center [482, 31] width 21 height 9
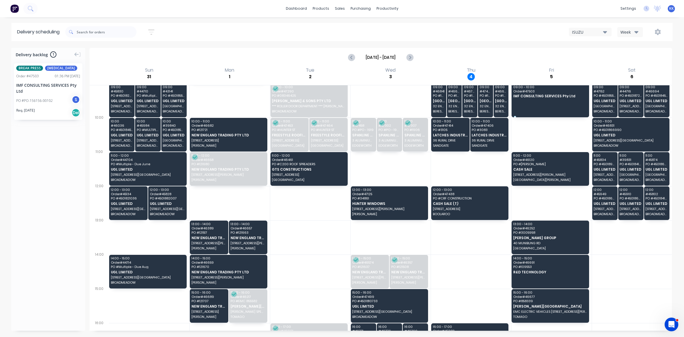
drag, startPoint x: 31, startPoint y: 101, endPoint x: 545, endPoint y: 98, distance: 513.9
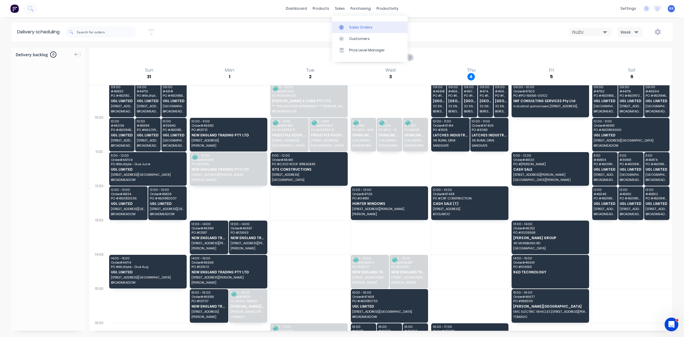
click at [349, 24] on link "Sales Orders" at bounding box center [370, 26] width 76 height 11
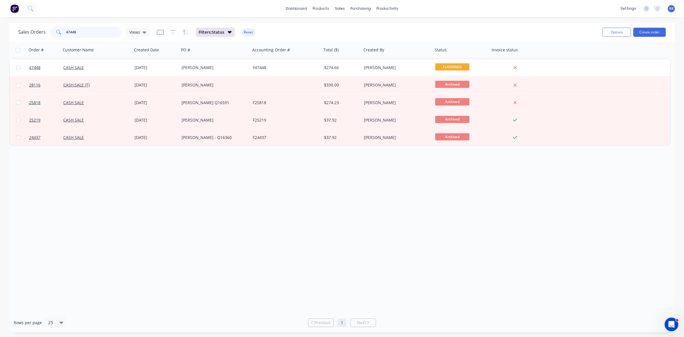
drag, startPoint x: 90, startPoint y: 28, endPoint x: 56, endPoint y: 32, distance: 33.8
click at [57, 32] on div "47448" at bounding box center [85, 32] width 71 height 11
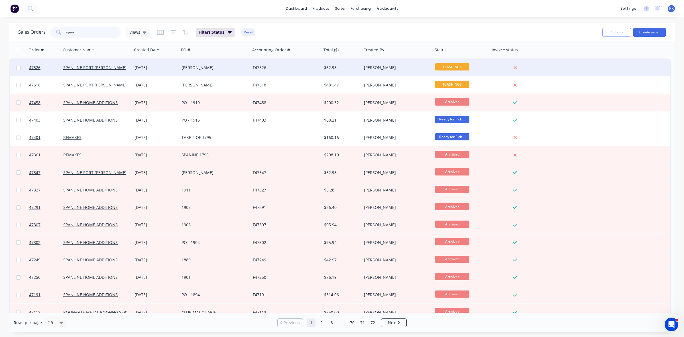
type input "span"
click at [192, 71] on div "[PERSON_NAME]" at bounding box center [214, 67] width 71 height 17
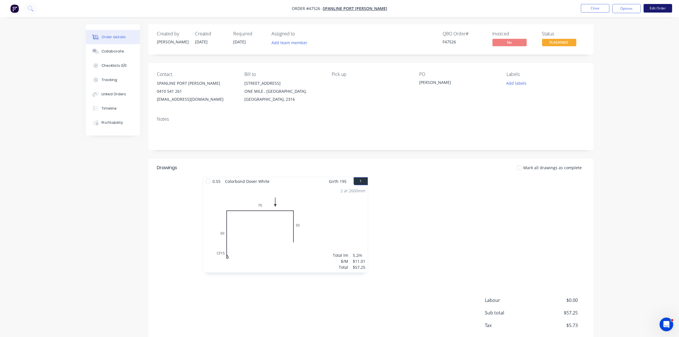
click at [660, 7] on button "Edit Order" at bounding box center [657, 8] width 28 height 9
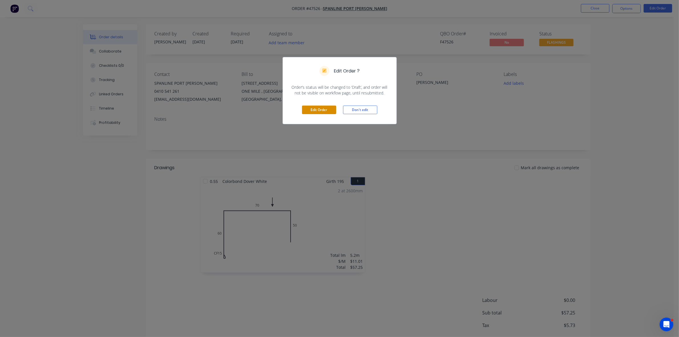
click at [310, 109] on button "Edit Order" at bounding box center [319, 109] width 34 height 9
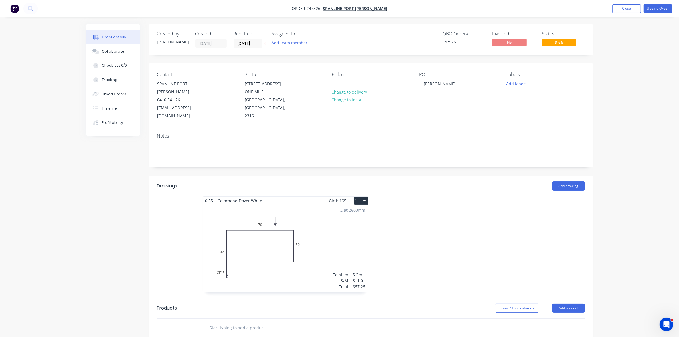
click at [285, 241] on div "2 at 2600mm Total lm $/M Total 5.2m $11.01 $57.25" at bounding box center [285, 248] width 165 height 87
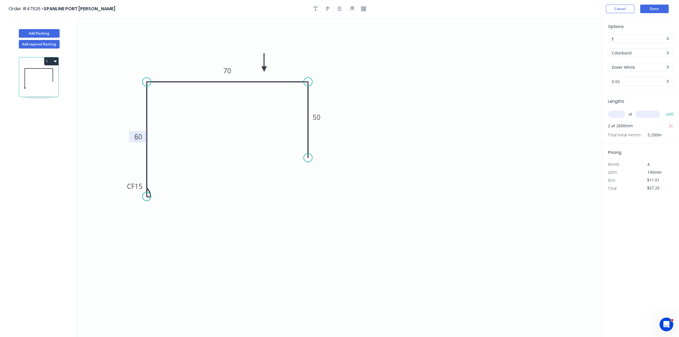
click at [139, 135] on tspan "60" at bounding box center [138, 136] width 8 height 9
click at [317, 166] on icon "0 CF 15 80 70 50" at bounding box center [339, 177] width 525 height 319
type input "$12.35"
type input "$64.22"
click at [661, 7] on button "Done" at bounding box center [654, 9] width 28 height 9
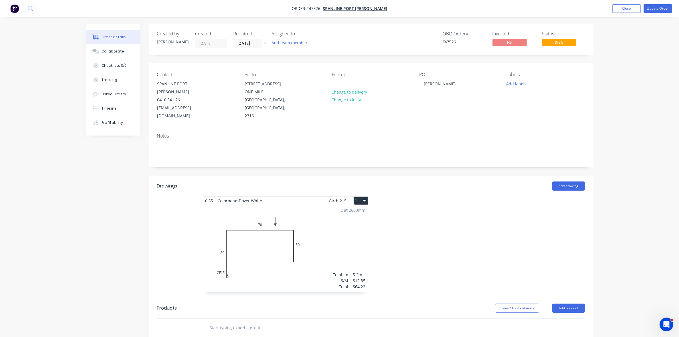
click at [354, 215] on div "2 at 2600mm Total lm $/M Total 5.2m $12.35 $64.22" at bounding box center [285, 248] width 165 height 87
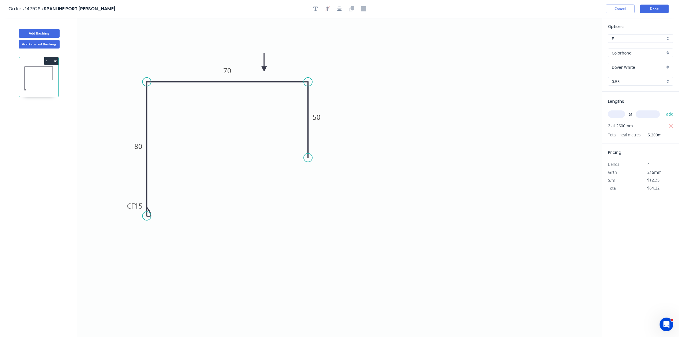
drag, startPoint x: 147, startPoint y: 206, endPoint x: 147, endPoint y: 216, distance: 10.0
click at [147, 216] on circle at bounding box center [146, 215] width 9 height 9
click at [141, 205] on tspan "15" at bounding box center [139, 205] width 8 height 9
click at [164, 233] on icon "0 CF 40 80 70 50" at bounding box center [339, 177] width 525 height 319
click at [666, 7] on button "Done" at bounding box center [654, 9] width 28 height 9
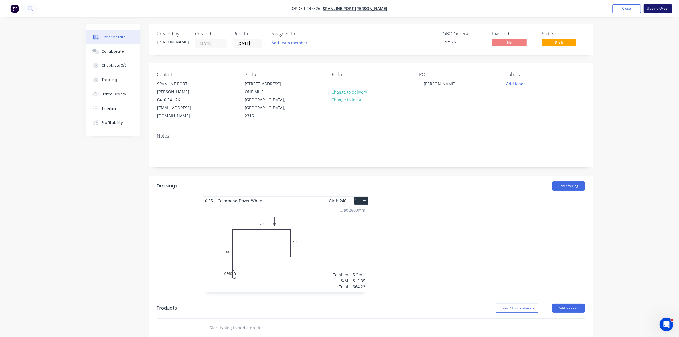
click at [665, 7] on button "Update Order" at bounding box center [657, 8] width 28 height 9
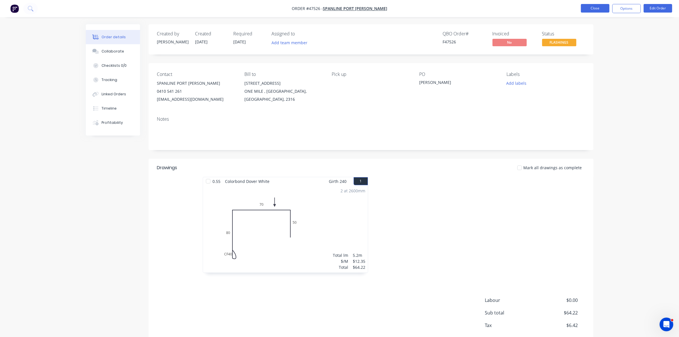
click at [589, 9] on button "Close" at bounding box center [595, 8] width 28 height 9
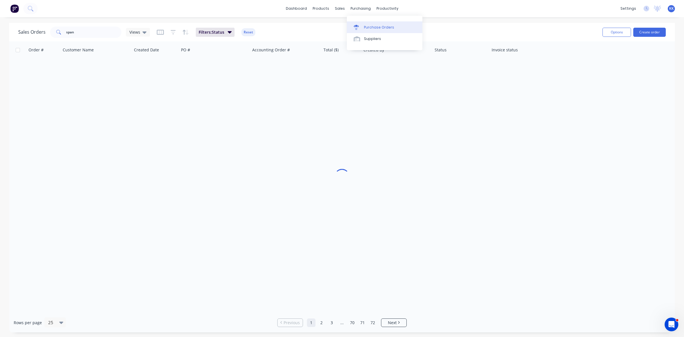
click at [370, 27] on div "Purchase Orders" at bounding box center [379, 27] width 30 height 5
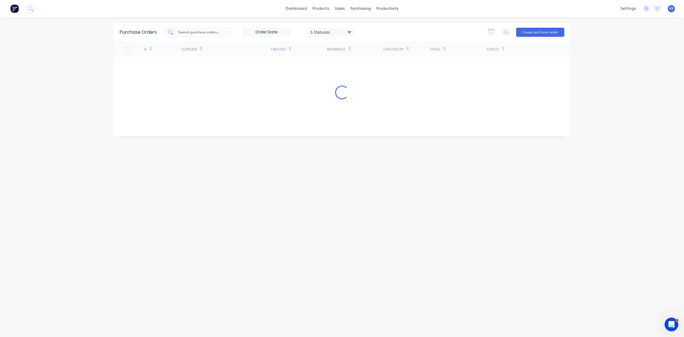
click at [193, 32] on input "text" at bounding box center [201, 32] width 47 height 6
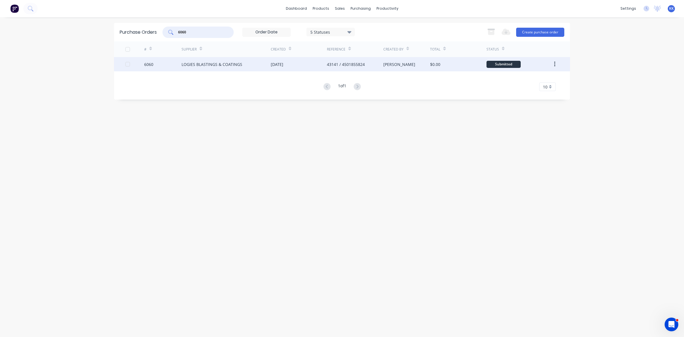
type input "6060"
click at [256, 67] on div "LOGIES BLASTINGS & COATINGS" at bounding box center [226, 64] width 89 height 14
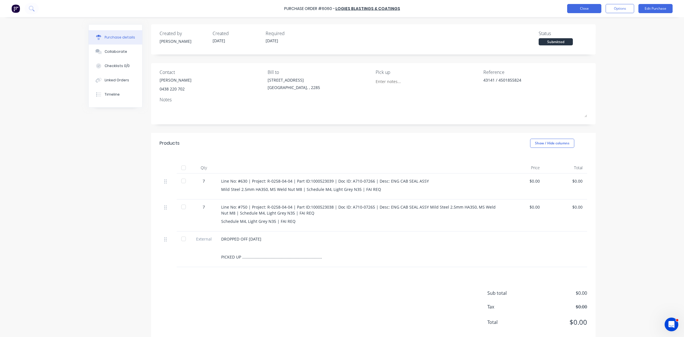
click at [587, 7] on button "Close" at bounding box center [584, 8] width 34 height 9
